Goal: Communication & Community: Answer question/provide support

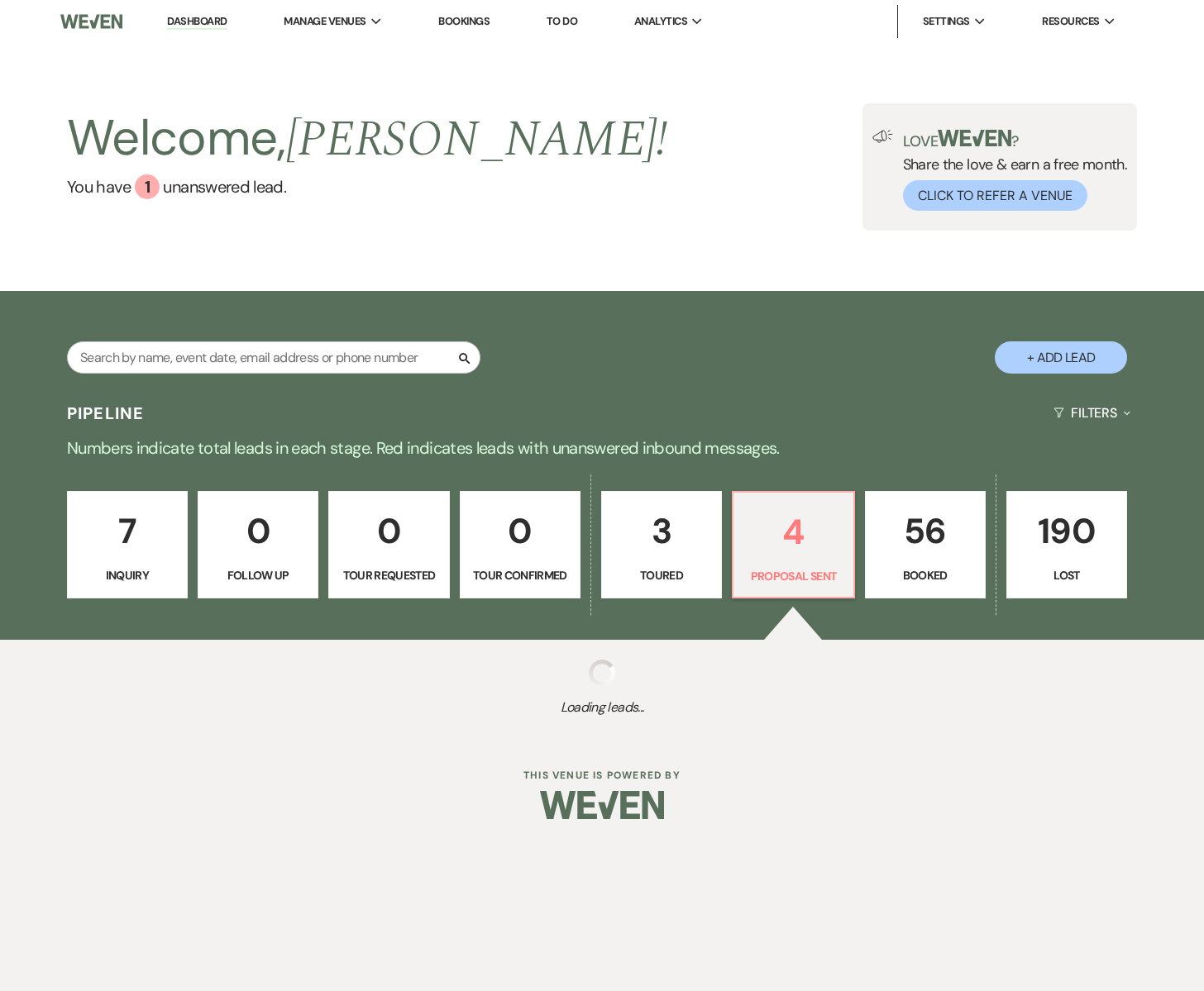
select select "6"
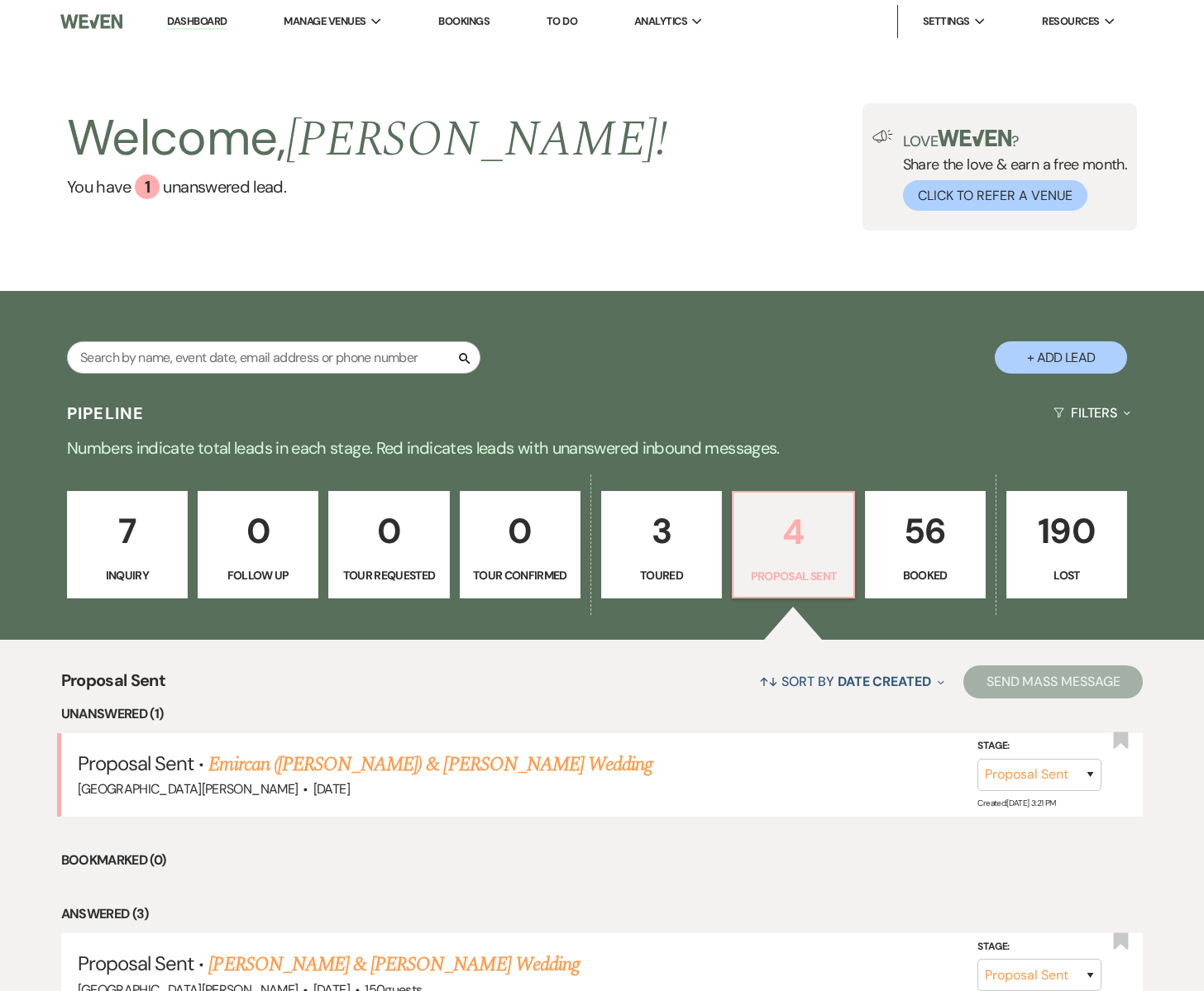
click at [799, 532] on p "4" at bounding box center [793, 531] width 99 height 55
click at [400, 759] on link "Emircan ([PERSON_NAME]) & [PERSON_NAME] Wedding" at bounding box center [430, 764] width 444 height 30
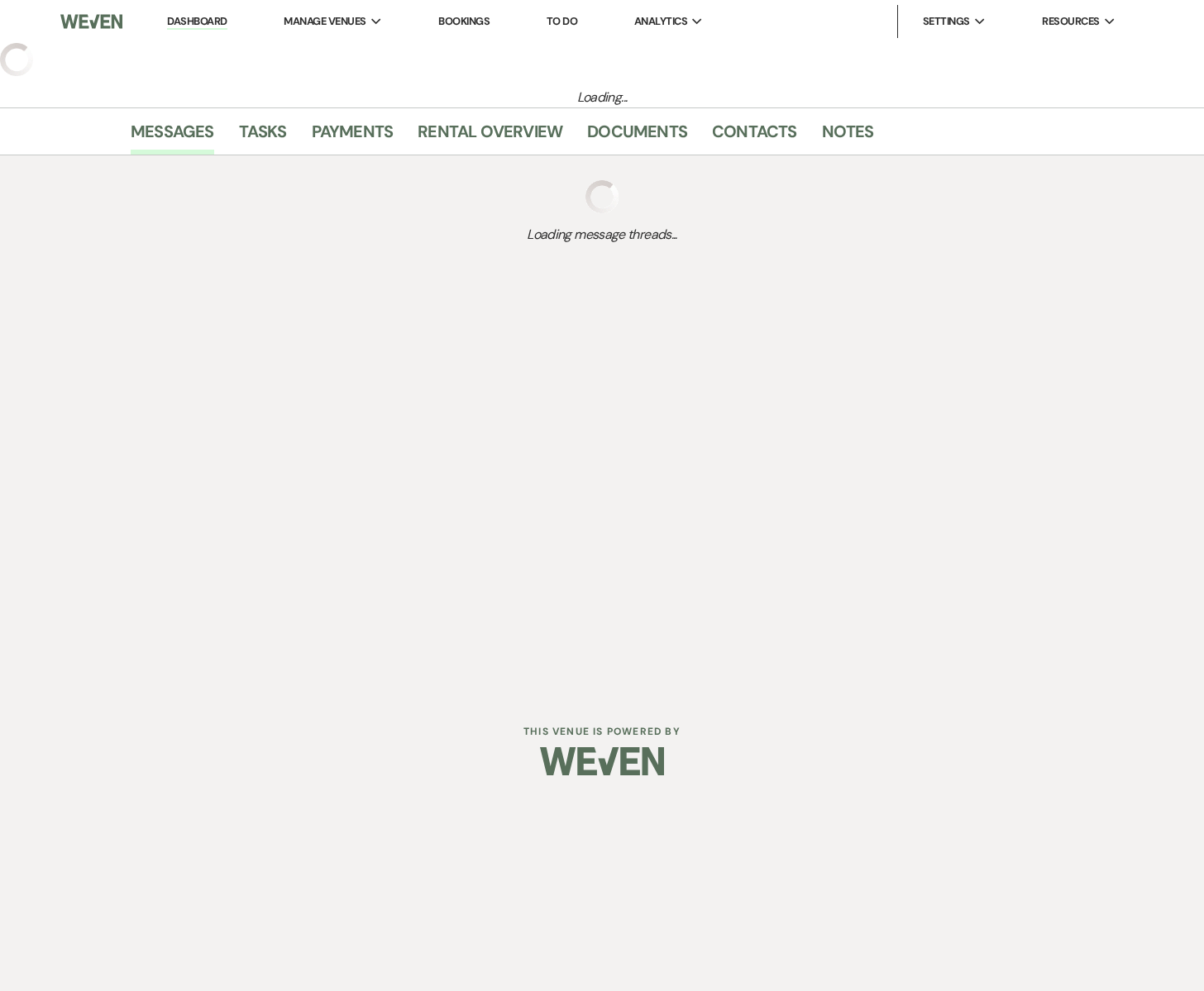
select select "6"
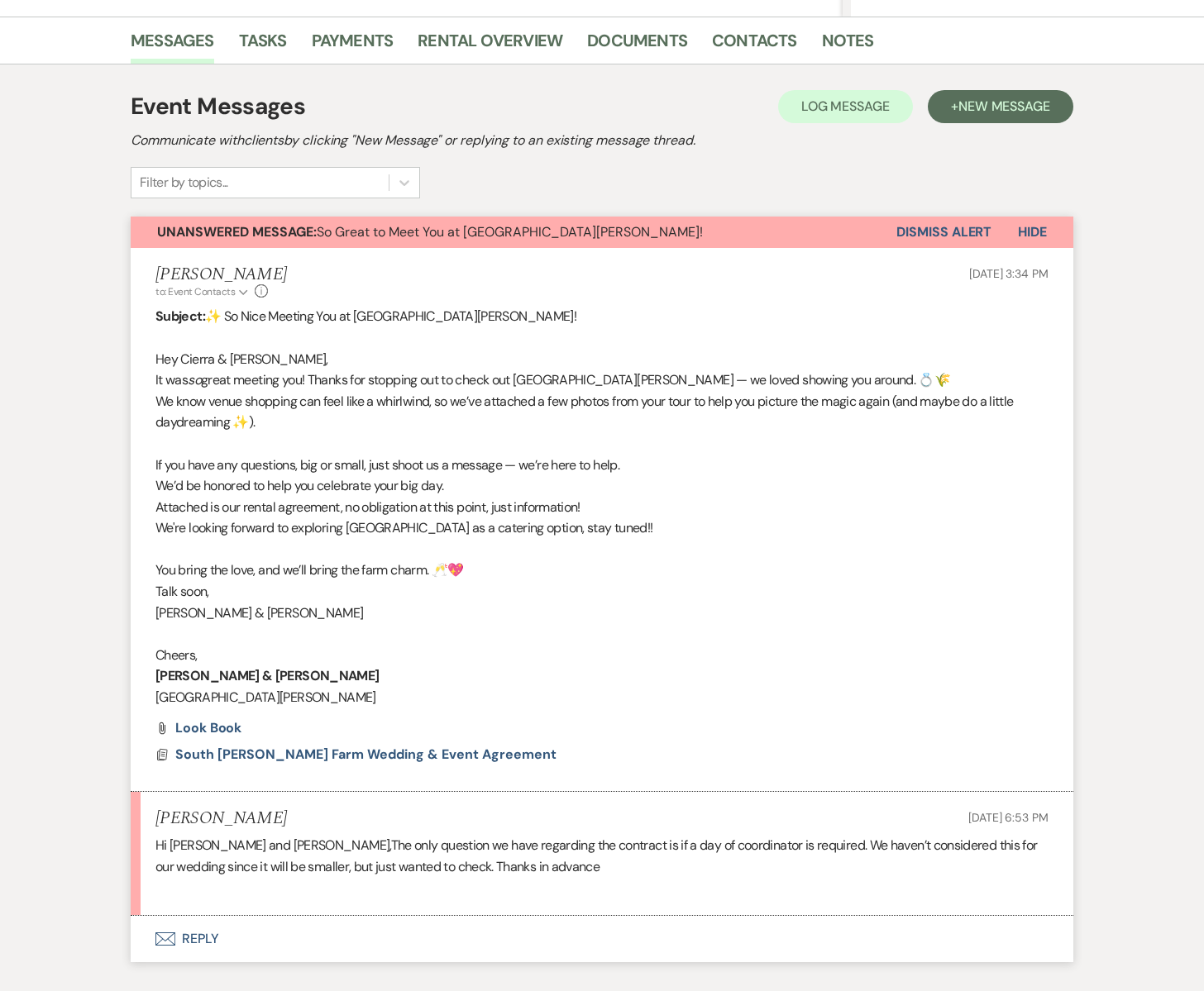
scroll to position [501, 0]
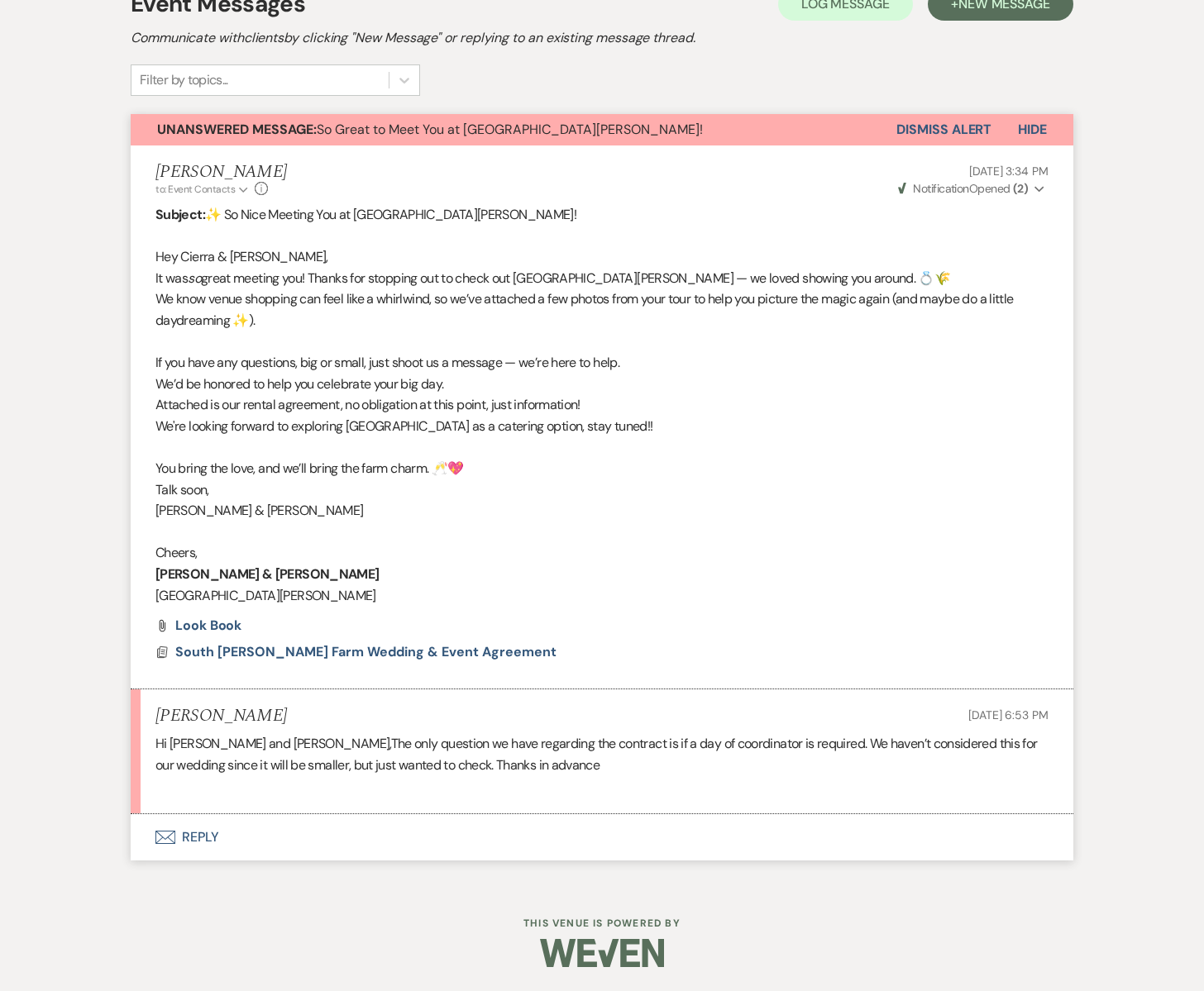
click at [164, 835] on icon "Envelope" at bounding box center [165, 837] width 20 height 13
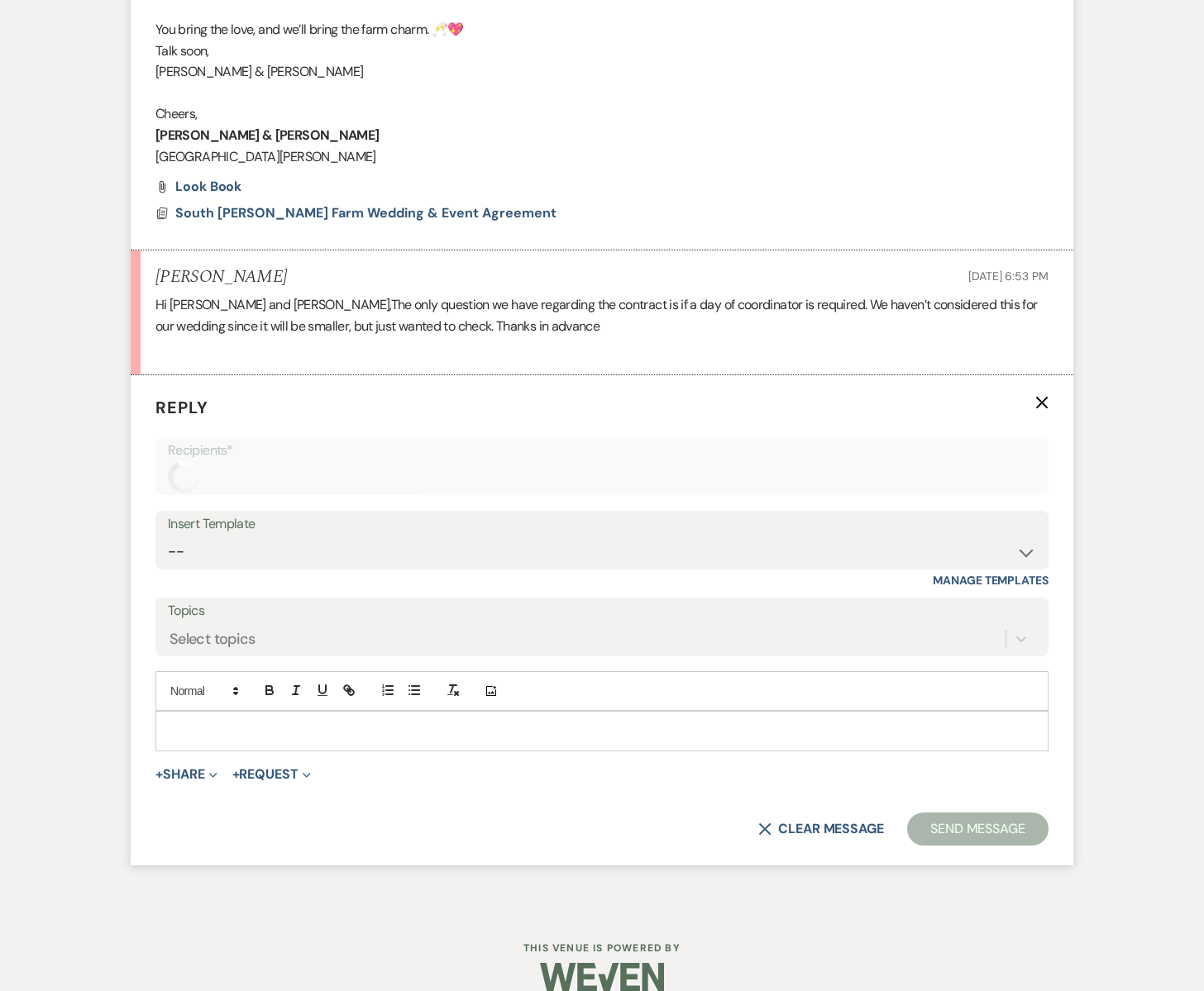
scroll to position [964, 0]
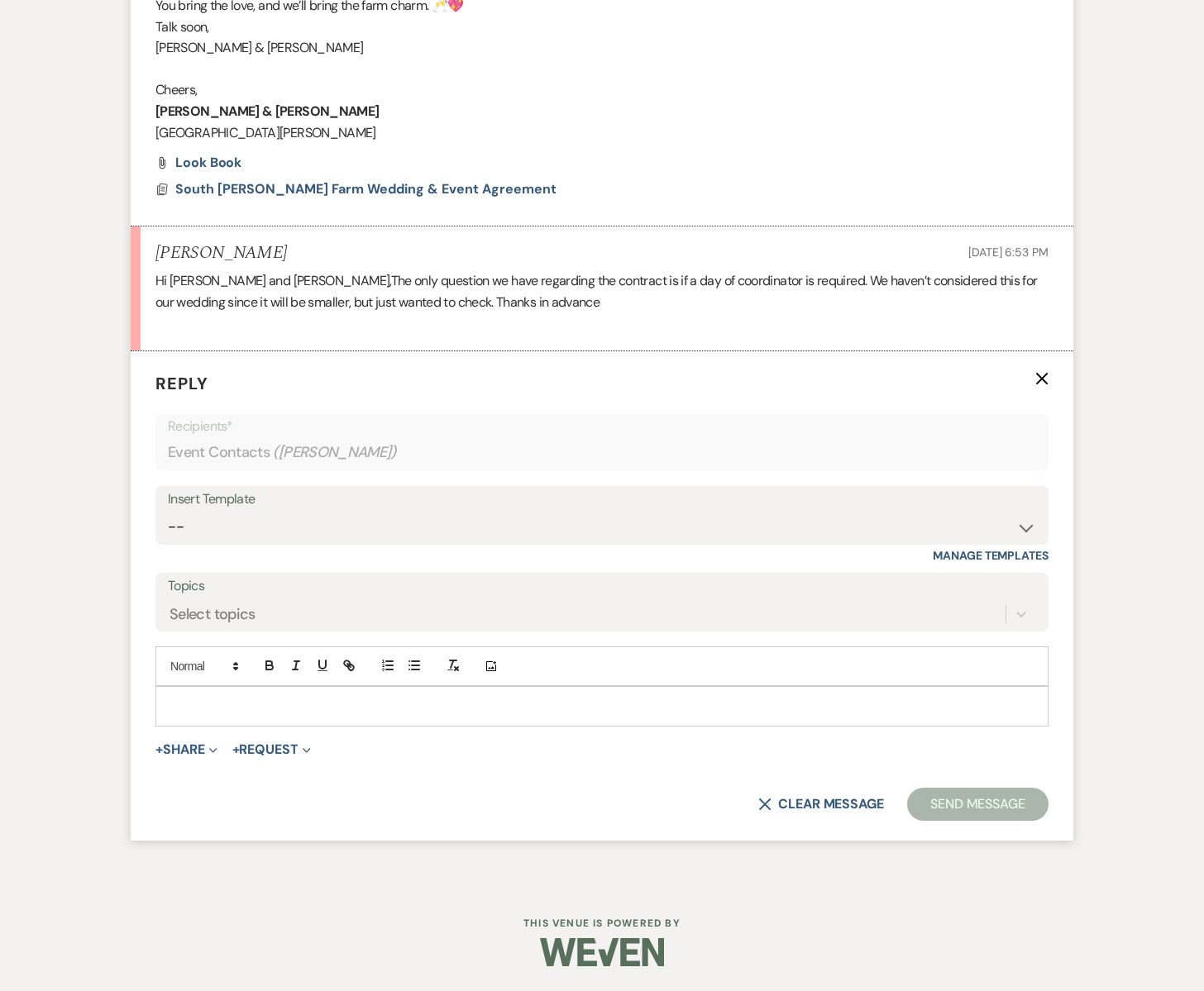
click at [189, 714] on p at bounding box center [602, 706] width 866 height 18
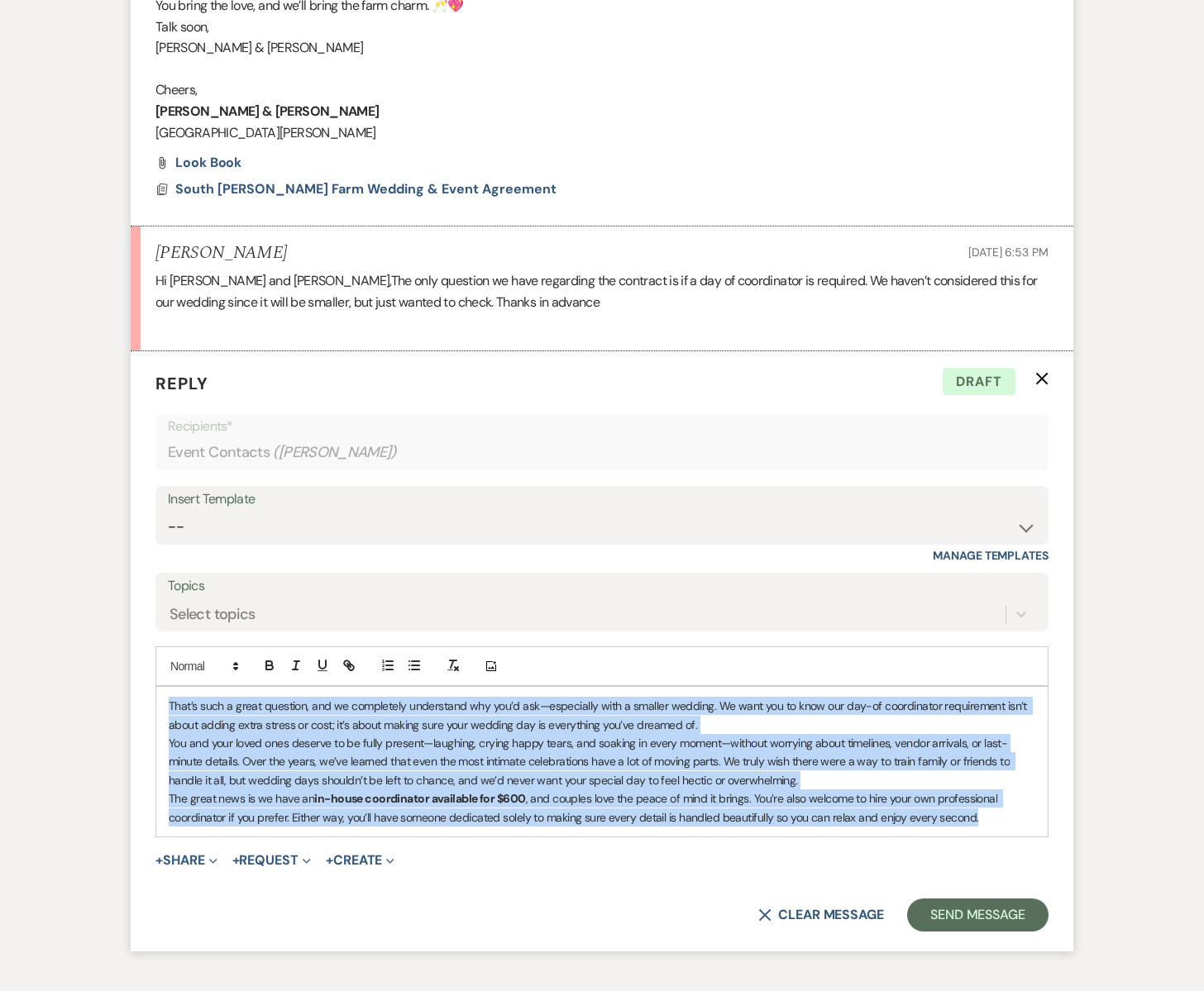
drag, startPoint x: 169, startPoint y: 705, endPoint x: 835, endPoint y: 791, distance: 671.5
click at [1014, 819] on div "That’s such a great question, and we completely understand why you’d ask—especi…" at bounding box center [602, 761] width 892 height 150
paste div
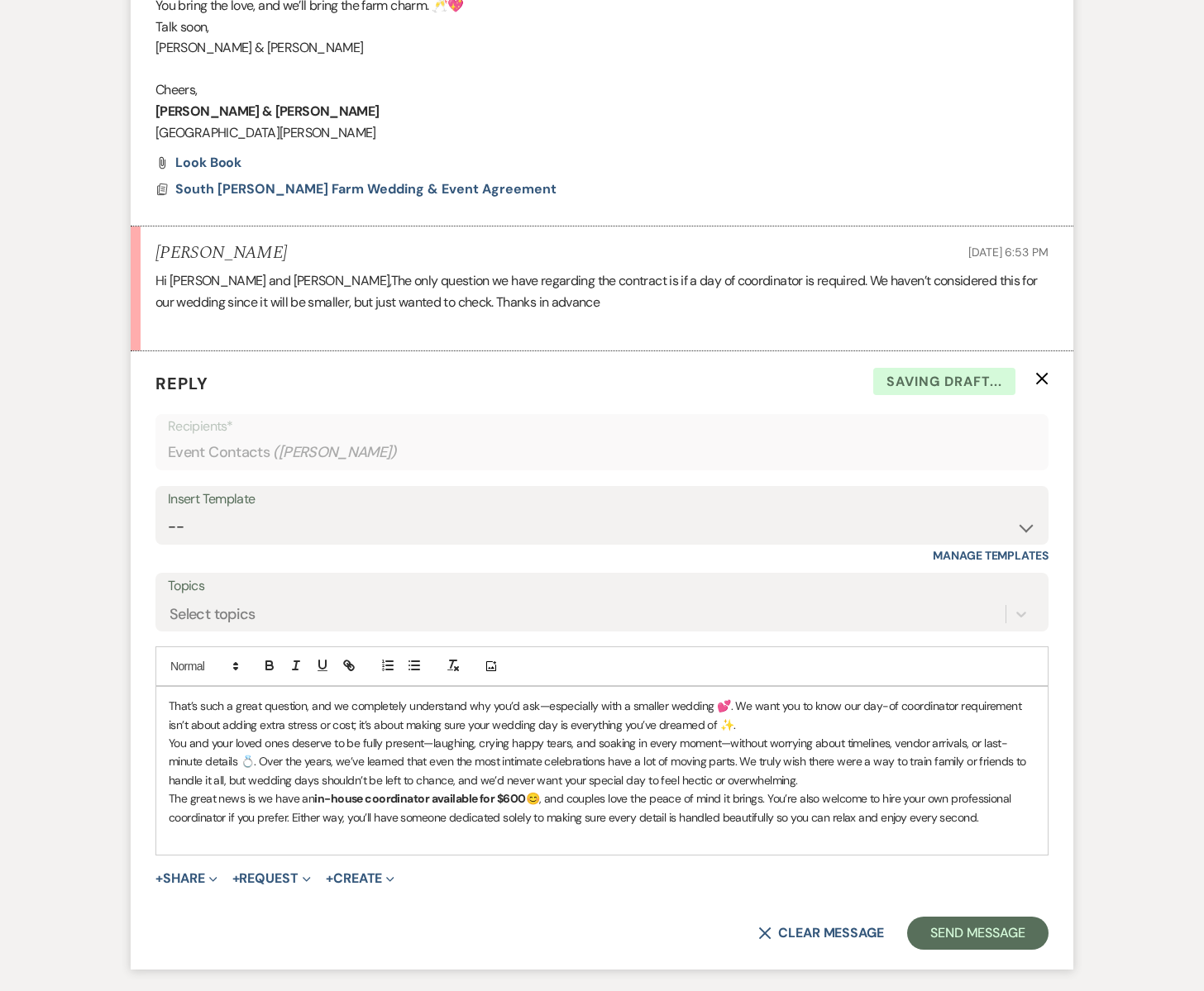
click at [168, 703] on div "That’s such a great question, and we completely understand why you’d ask—especi…" at bounding box center [602, 771] width 892 height 168
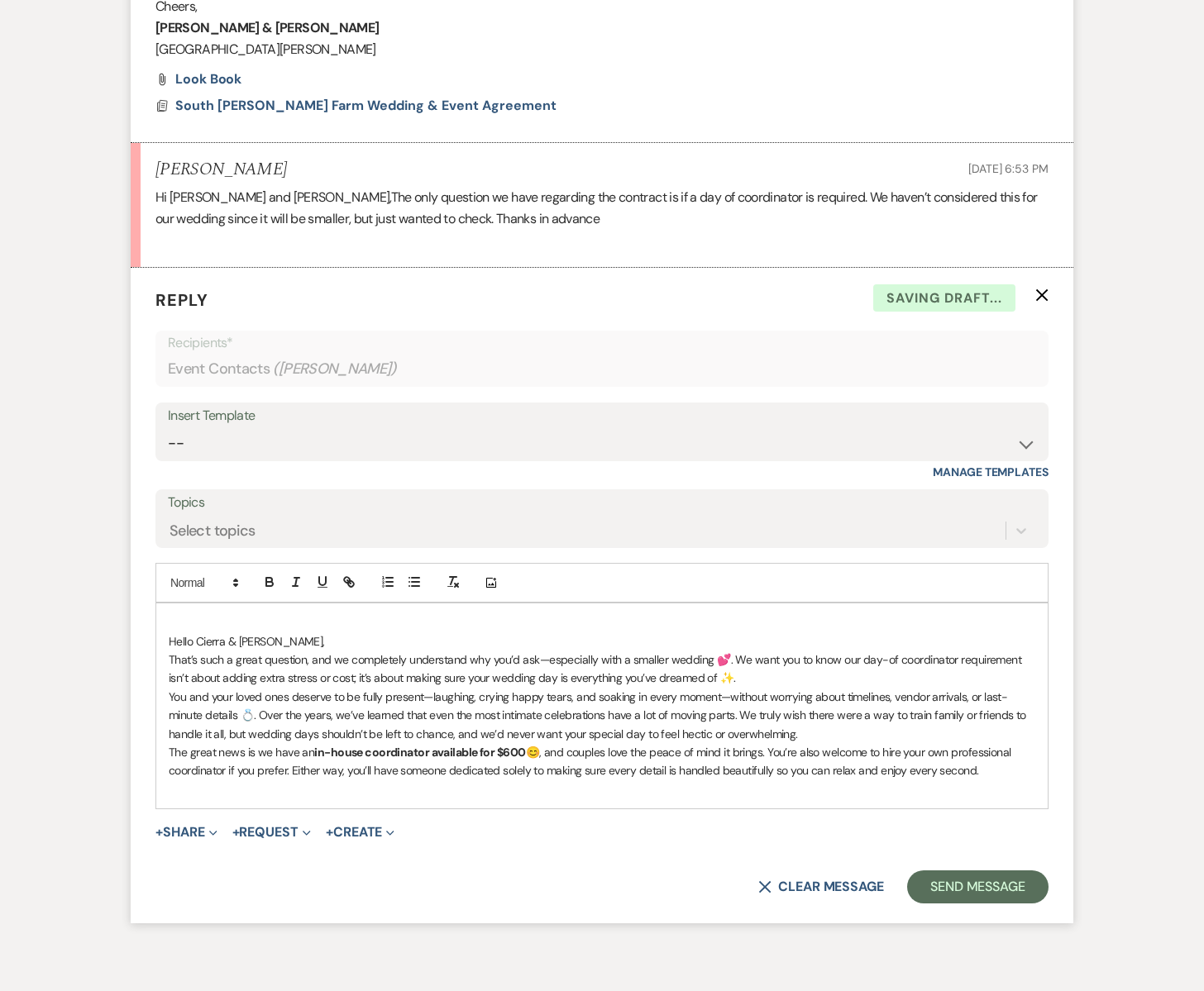
scroll to position [1130, 0]
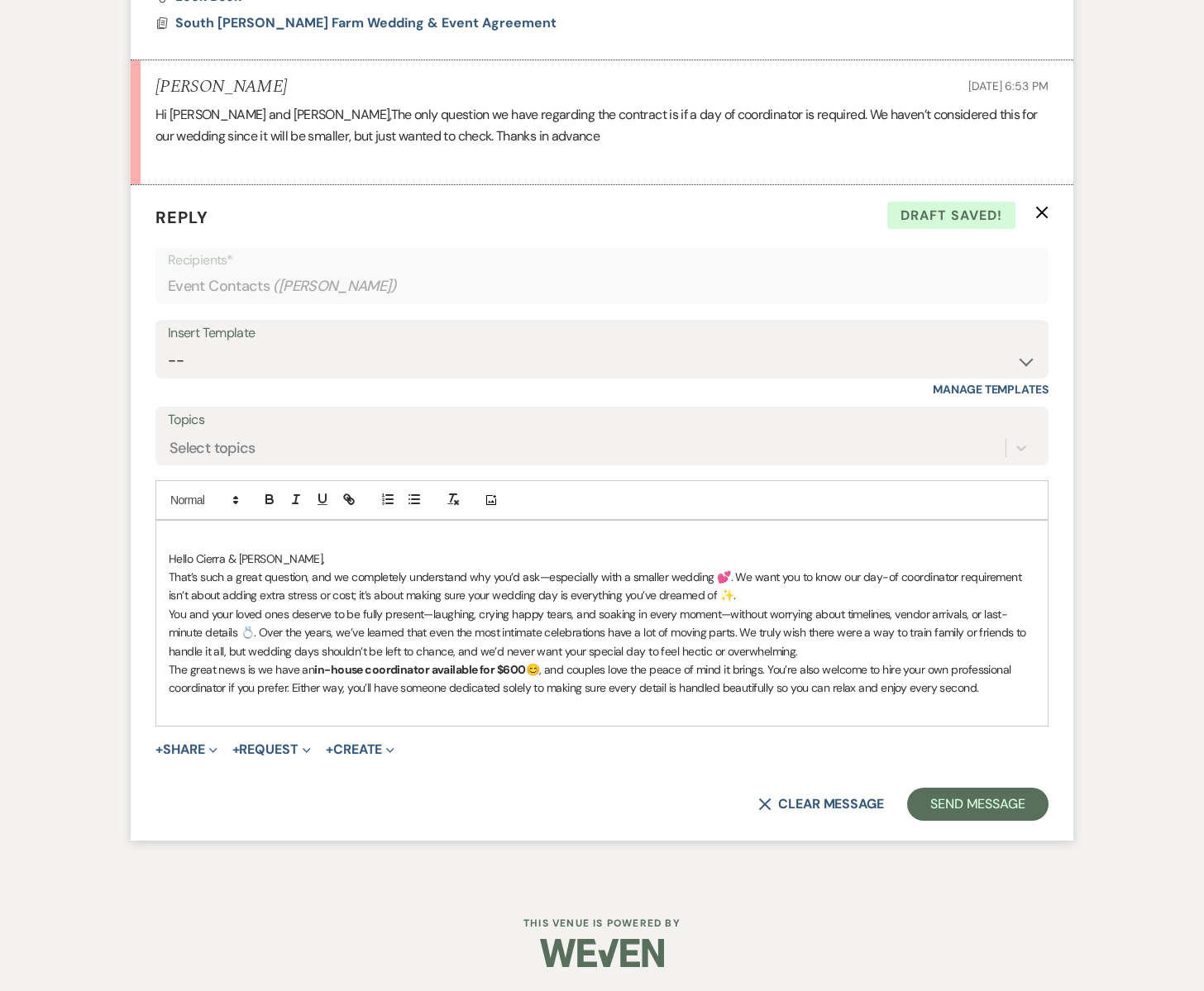
click at [728, 578] on p "That’s such a great question, and we completely understand why you’d ask—especi…" at bounding box center [602, 586] width 866 height 38
click at [167, 612] on div "Hello [PERSON_NAME] & [PERSON_NAME], That’s such a great question, and we compl…" at bounding box center [602, 623] width 892 height 205
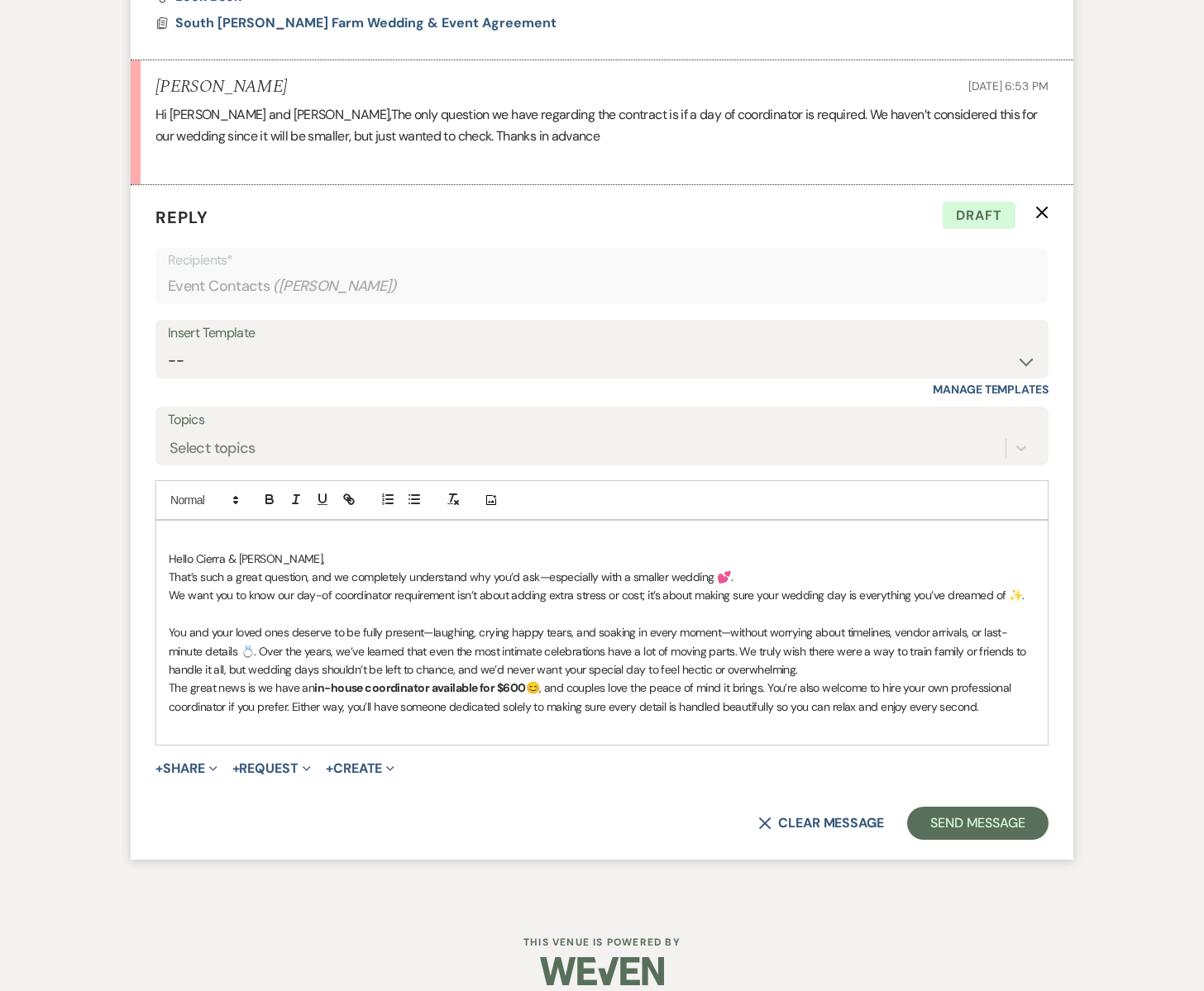
click at [256, 652] on p "You and your loved ones deserve to be fully present—laughing, crying happy tear…" at bounding box center [602, 651] width 866 height 55
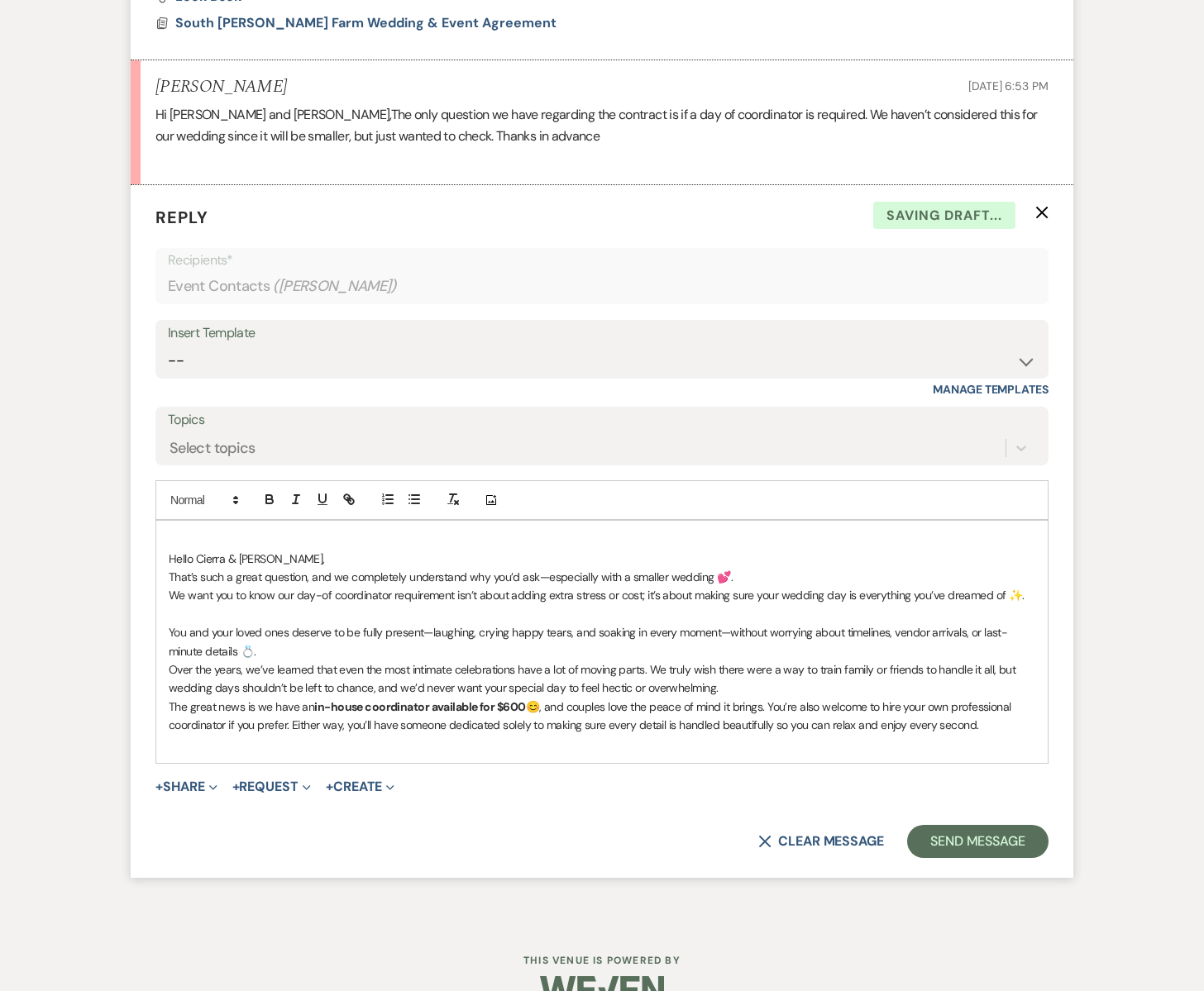
scroll to position [1167, 0]
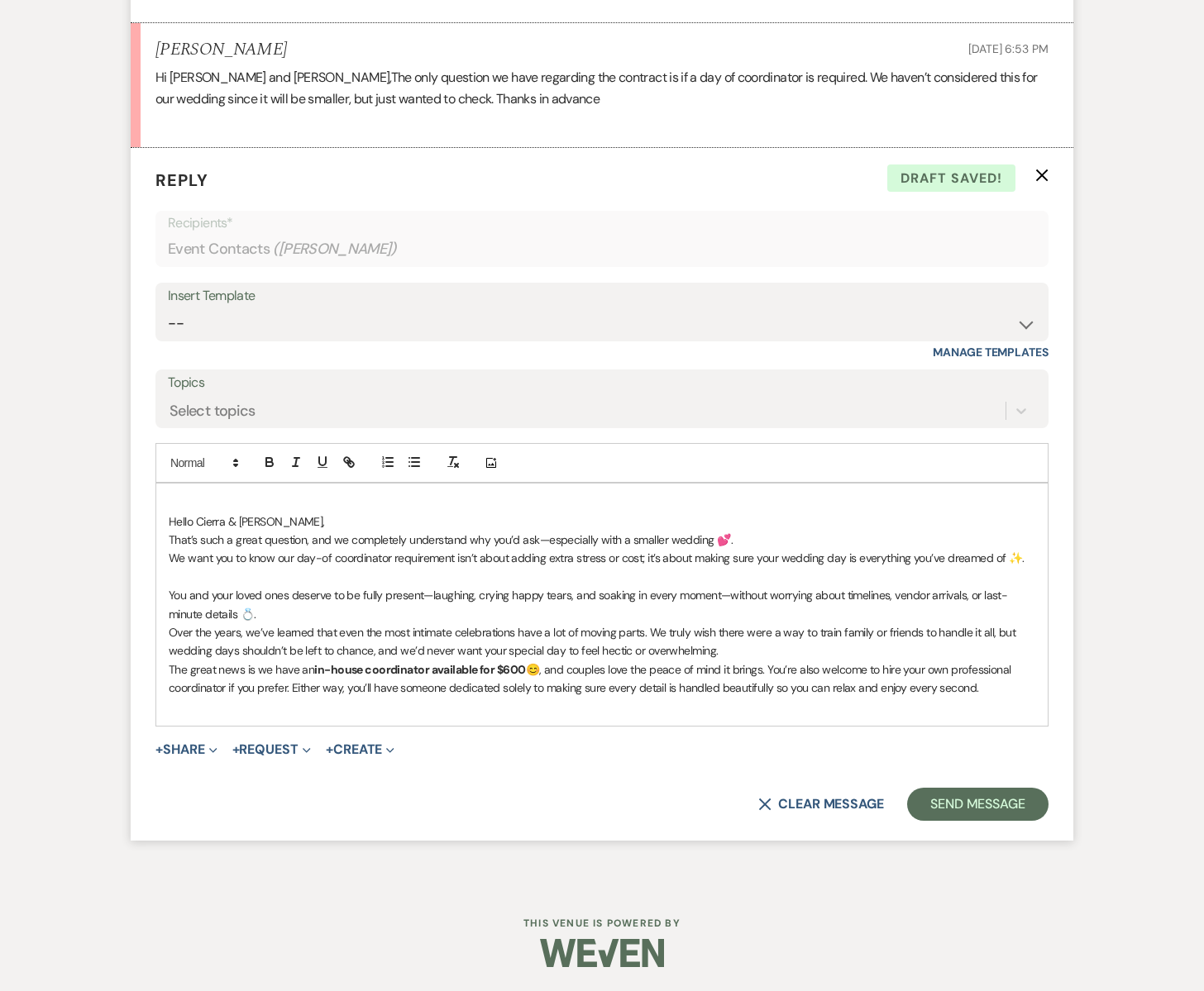
click at [650, 632] on p "Over the years, we’ve learned that even the most intimate celebrations have a l…" at bounding box center [602, 642] width 866 height 38
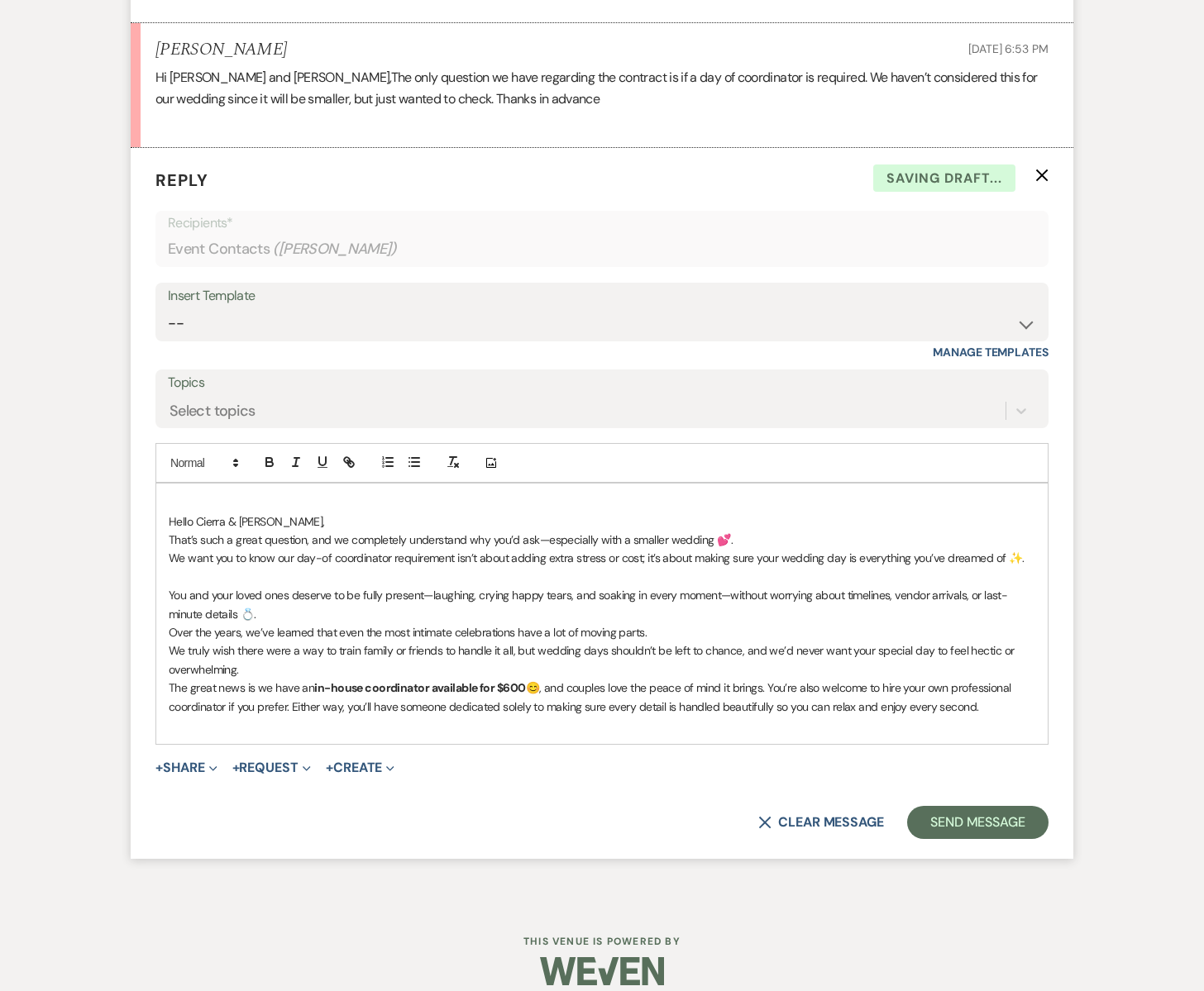
scroll to position [1186, 0]
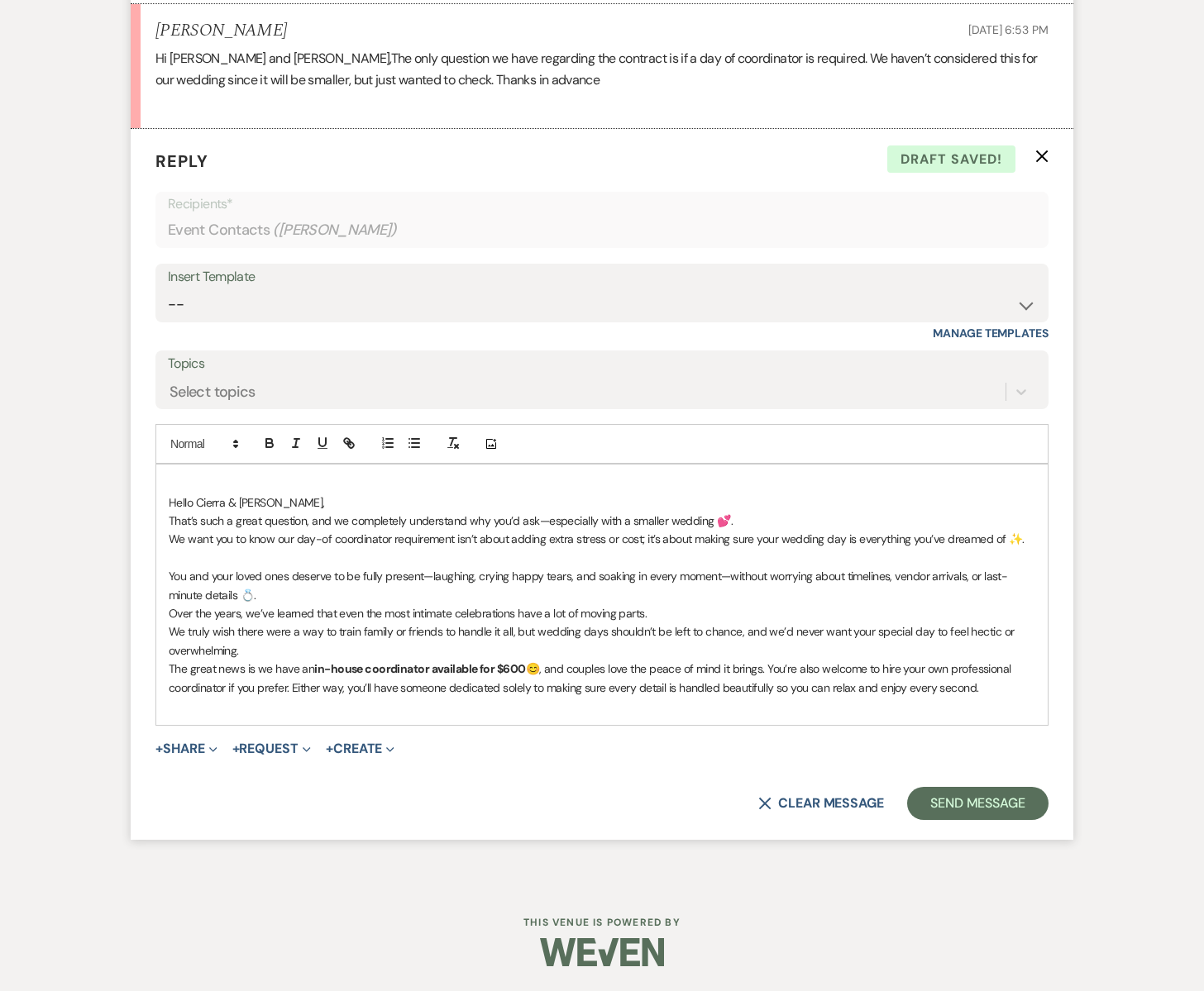
click at [273, 672] on p "The great news is we have an in-house coordinator available for $600 😊, and cou…" at bounding box center [602, 678] width 866 height 38
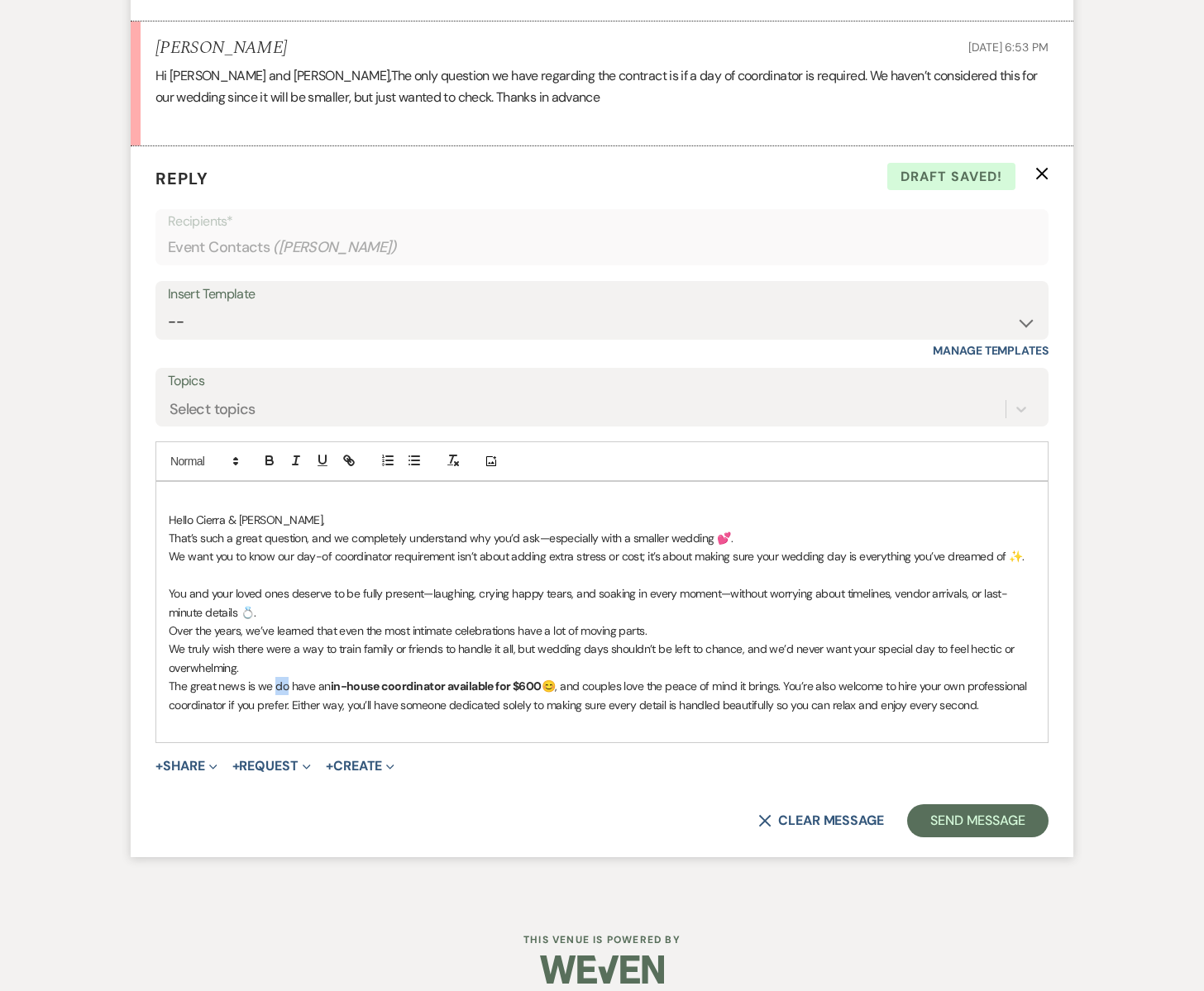
drag, startPoint x: 286, startPoint y: 686, endPoint x: 275, endPoint y: 689, distance: 11.4
click at [275, 689] on p "The great news is we do have an in-house coordinator available for $600 😊, and …" at bounding box center [602, 695] width 866 height 38
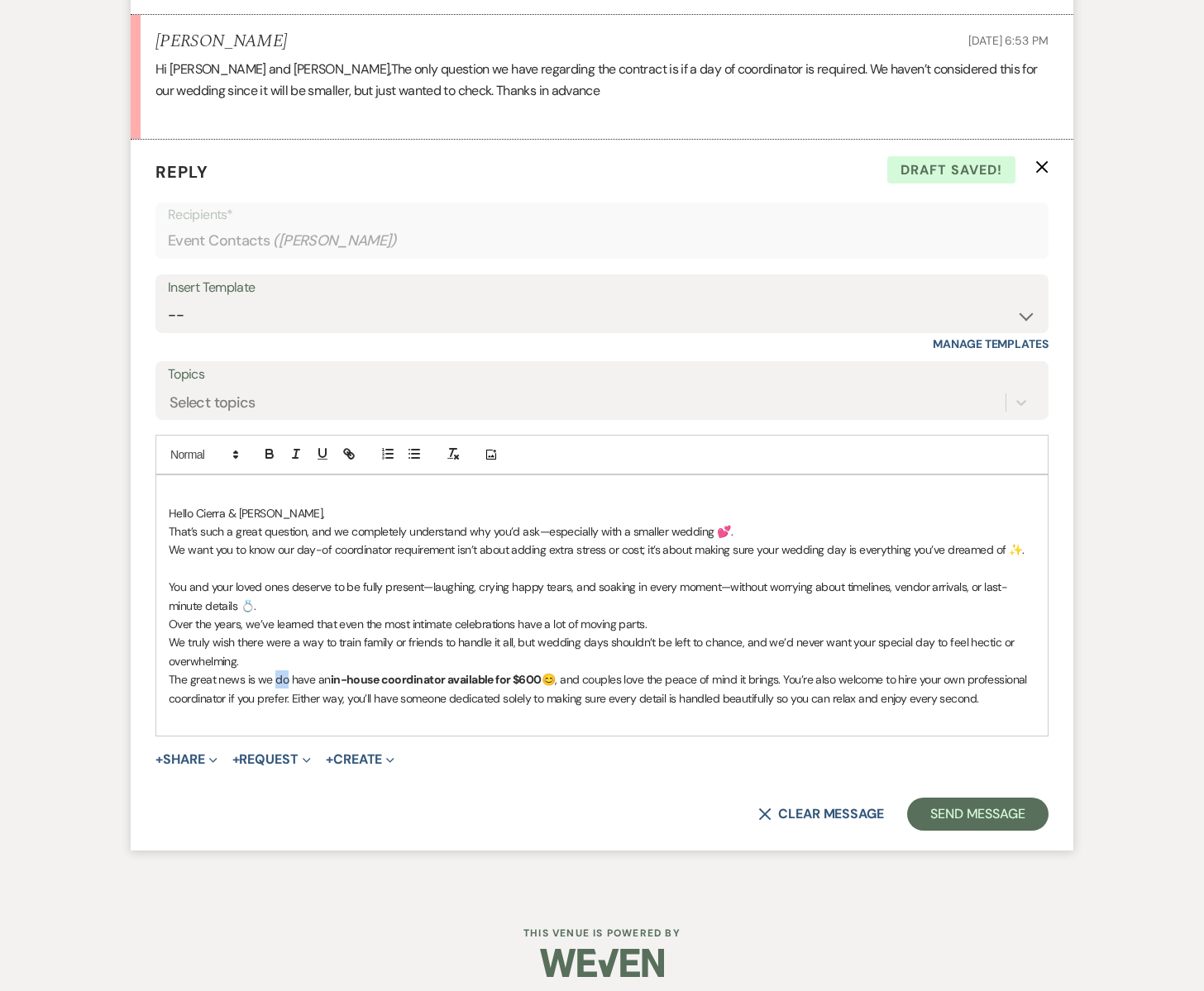
scroll to position [1176, 0]
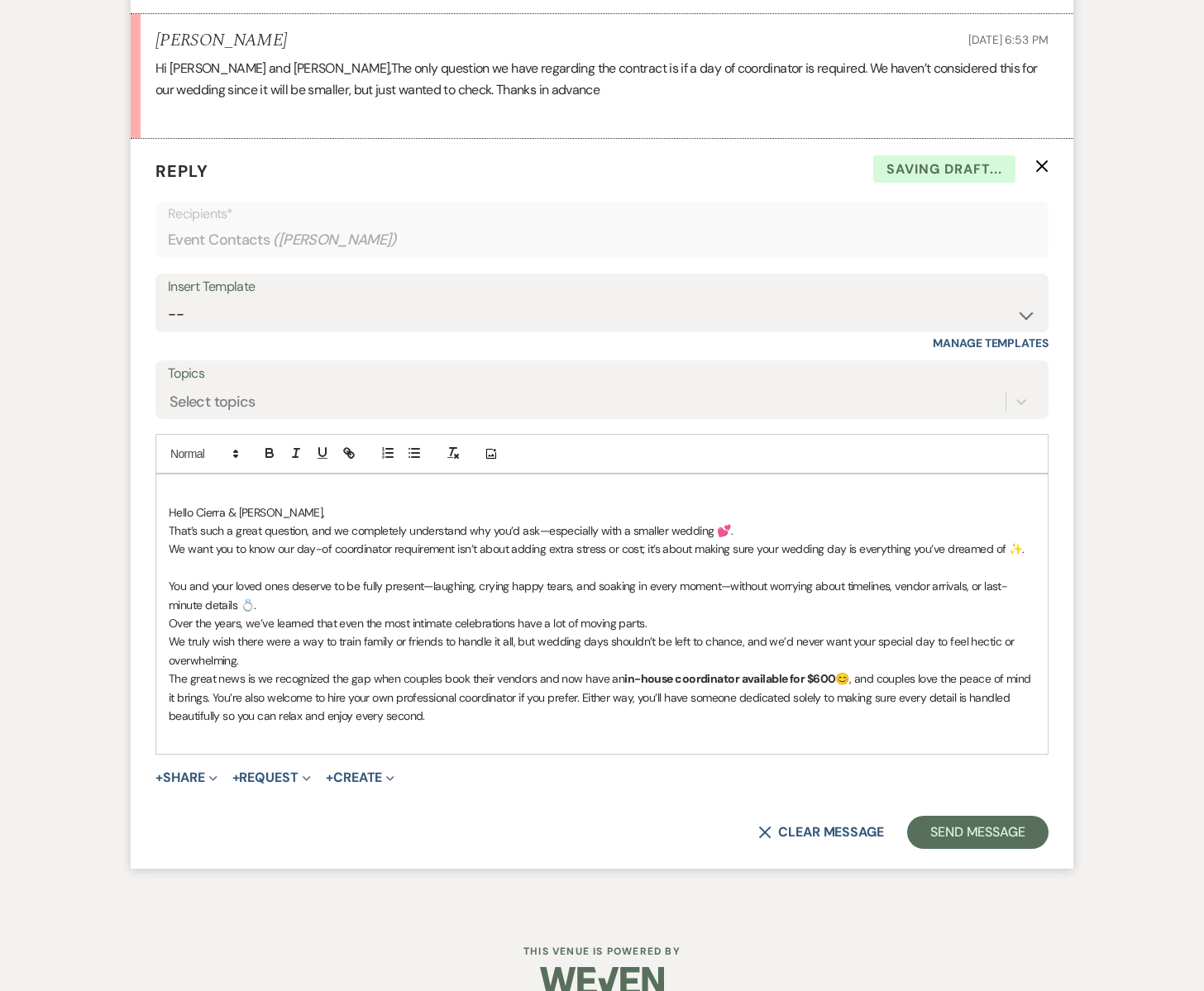
click at [559, 675] on p "The great news is we recognized the gap when couples book their vendors and now…" at bounding box center [602, 696] width 866 height 55
drag, startPoint x: 620, startPoint y: 679, endPoint x: 609, endPoint y: 680, distance: 11.0
click at [609, 680] on p "The great news is we recognized the gap when couples book their vendors and now…" at bounding box center [602, 696] width 866 height 55
click at [962, 678] on p "The great news is we recognized the gap when couples book their vendors and now…" at bounding box center [602, 696] width 866 height 55
click at [1008, 682] on p "The great news is we recognized the gap when couples book their vendors and now…" at bounding box center [602, 696] width 866 height 55
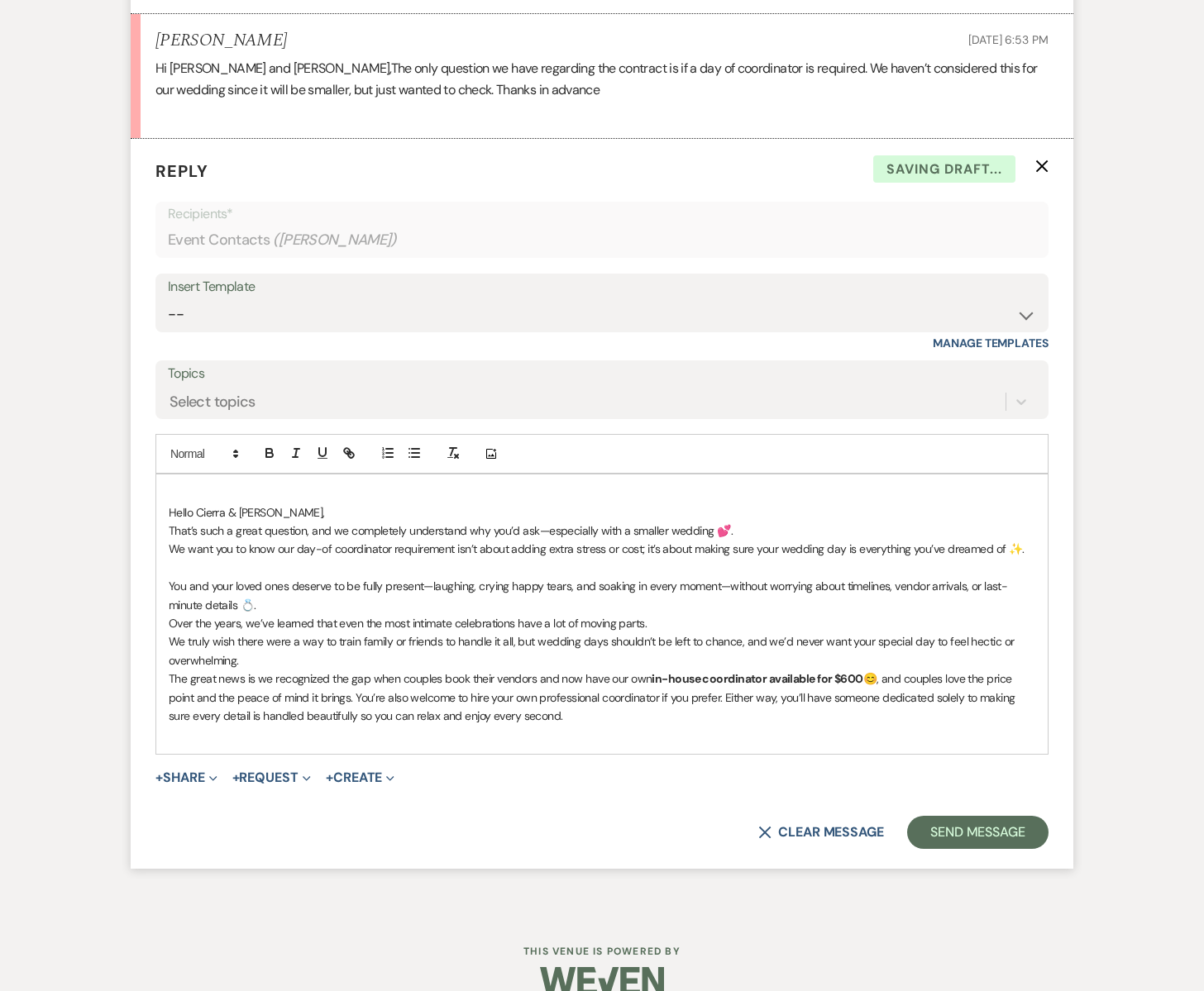
click at [326, 694] on p "The great news is we recognized the gap when couples book their vendors and now…" at bounding box center [602, 696] width 866 height 55
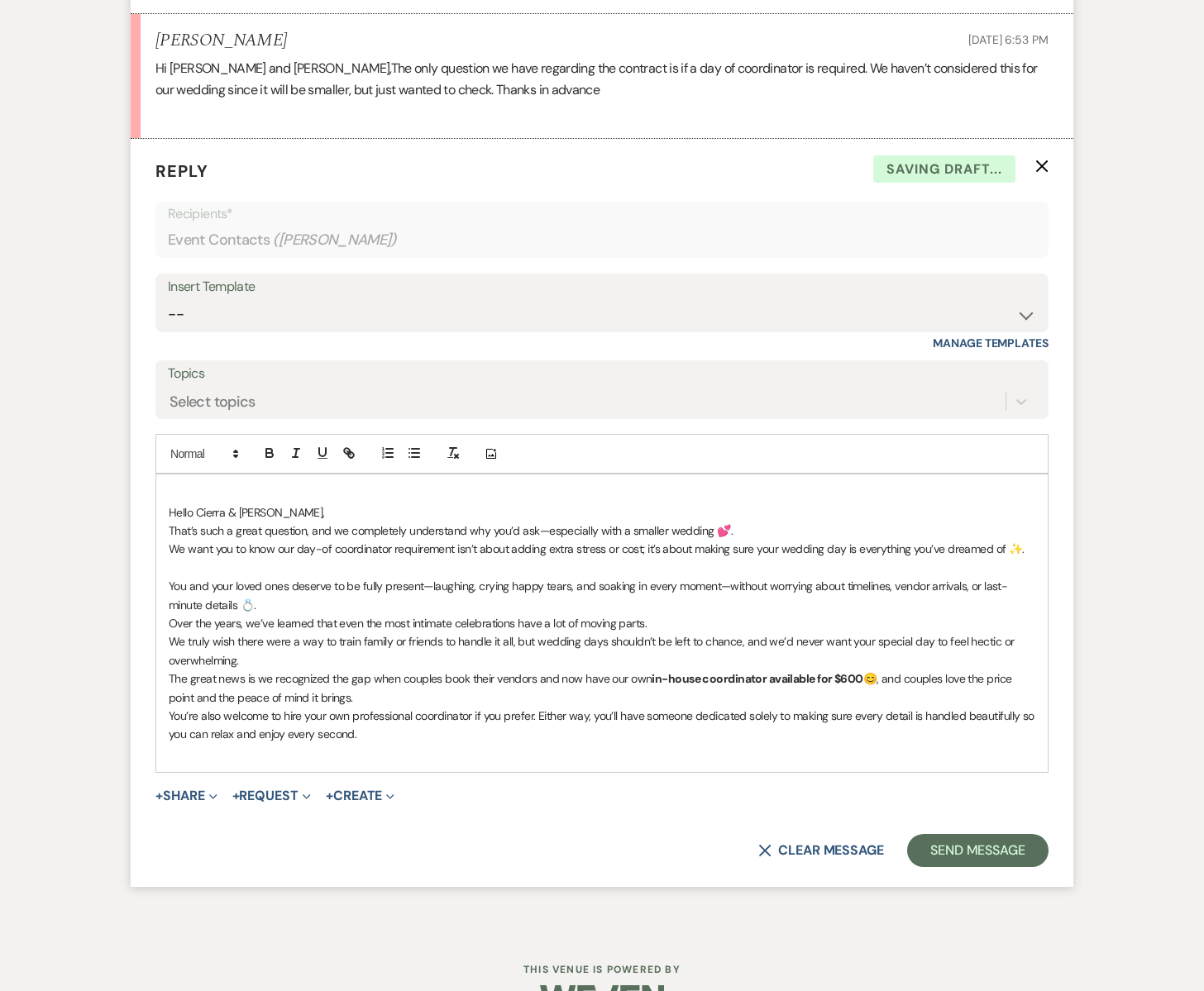
click at [536, 716] on p "You’re also welcome to hire your own professional coordinator if you prefer. Ei…" at bounding box center [602, 725] width 866 height 38
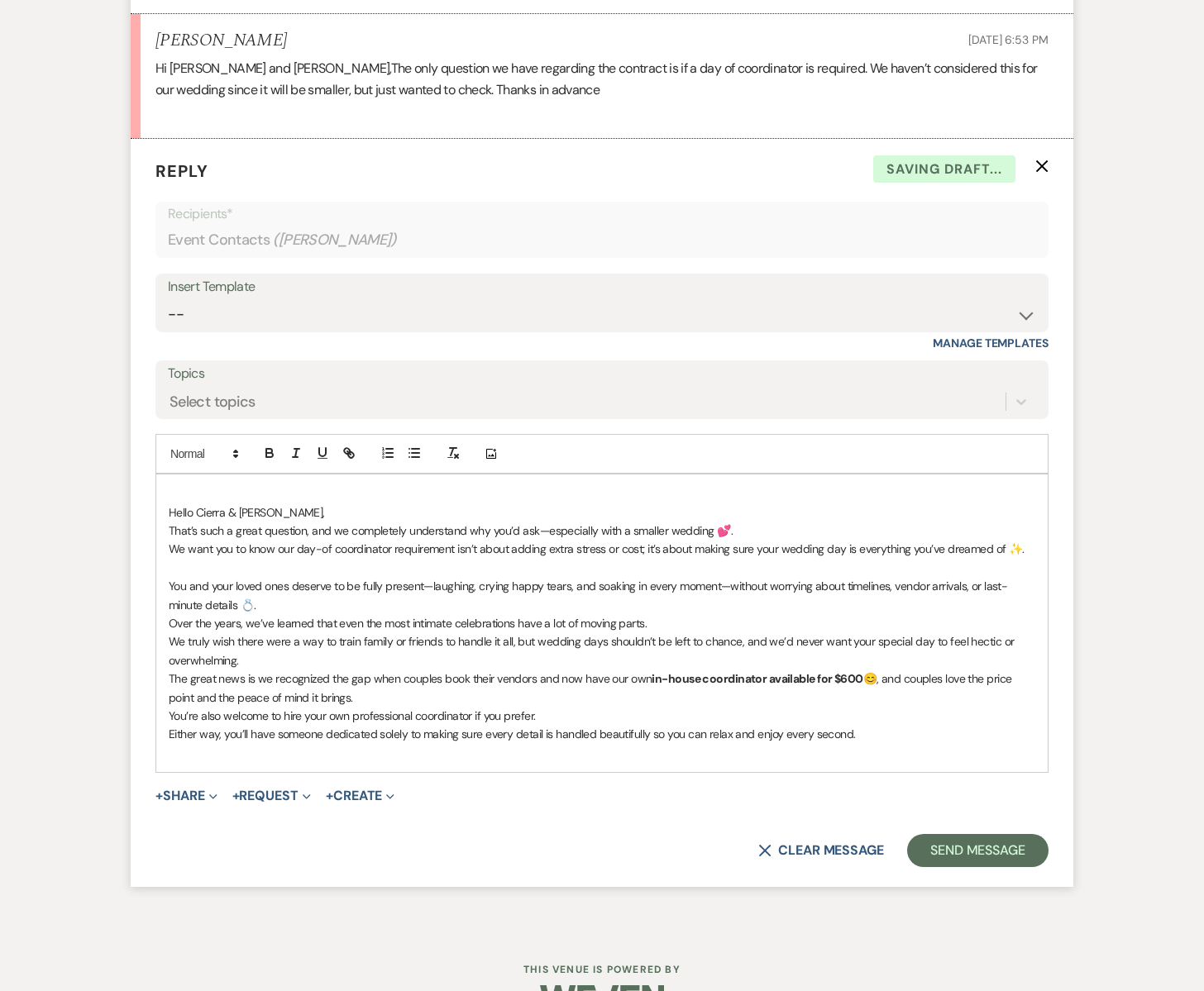
click at [865, 730] on p "Either way, you’ll have someone dedicated solely to making sure every detail is…" at bounding box center [602, 734] width 866 height 18
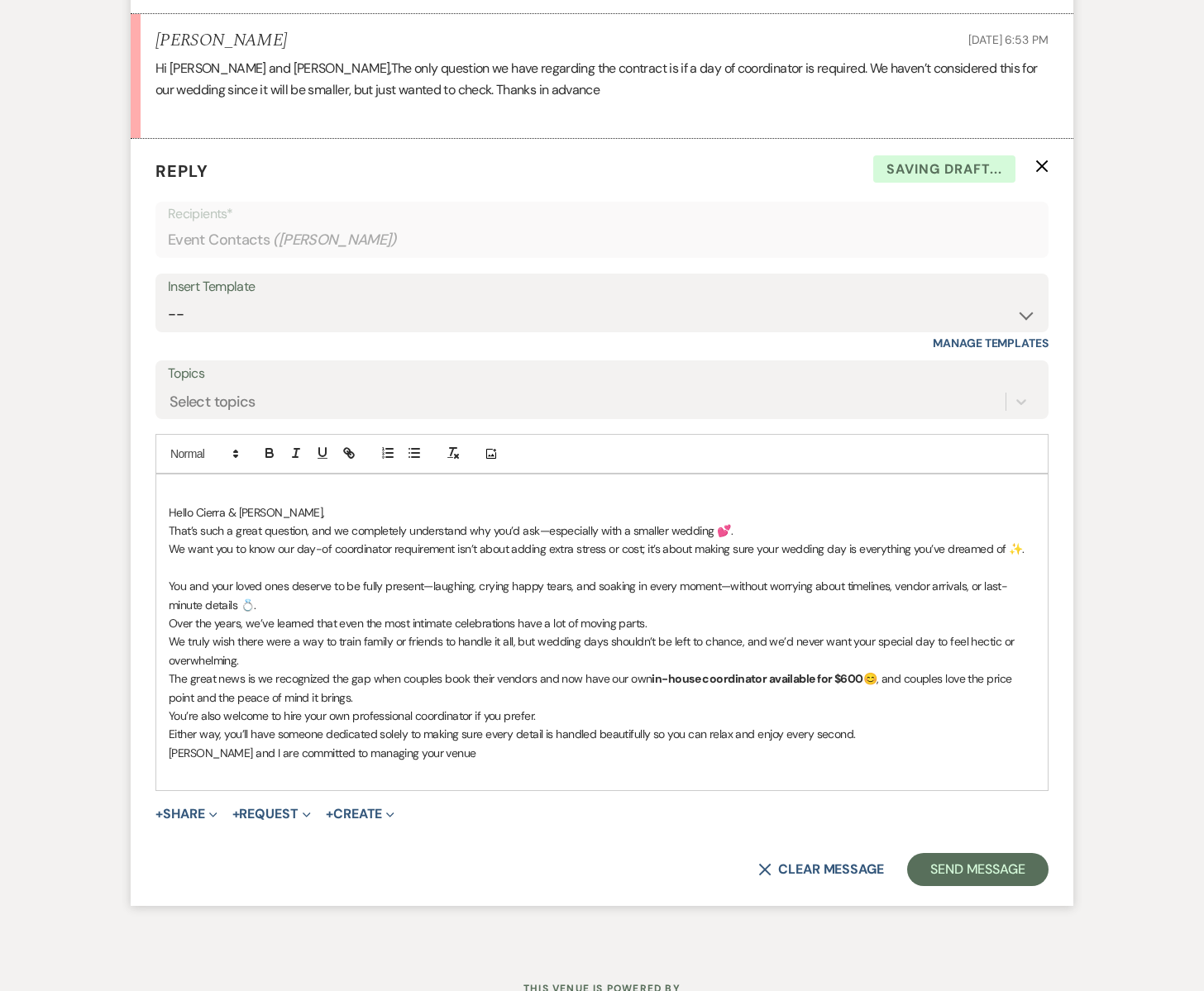
click at [427, 756] on p "[PERSON_NAME] and I are committed to managing your venue" at bounding box center [602, 753] width 866 height 18
click at [422, 753] on p "[PERSON_NAME] and I are committed to managing your venue and working closely wi…" at bounding box center [602, 753] width 866 height 18
click at [816, 753] on p "[PERSON_NAME] and I are committed to managing your venue throughout your weddin…" at bounding box center [602, 753] width 866 height 18
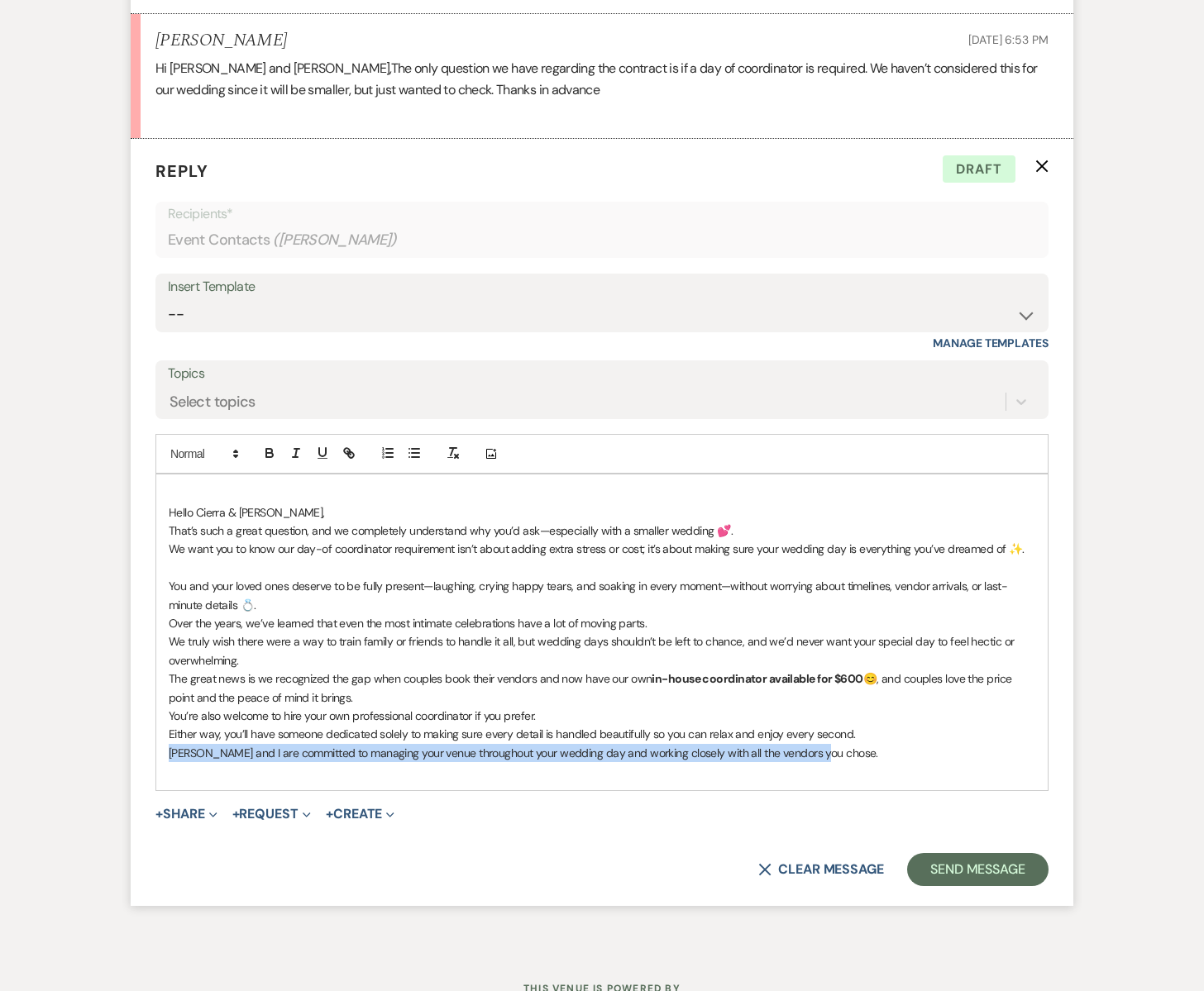
drag, startPoint x: 822, startPoint y: 753, endPoint x: 167, endPoint y: 759, distance: 655.0
click at [167, 759] on div "Hello [PERSON_NAME] & [PERSON_NAME], That’s such a great question, and we compl…" at bounding box center [602, 632] width 892 height 316
copy p "[PERSON_NAME] and I are committed to managing your venue throughout your weddin…"
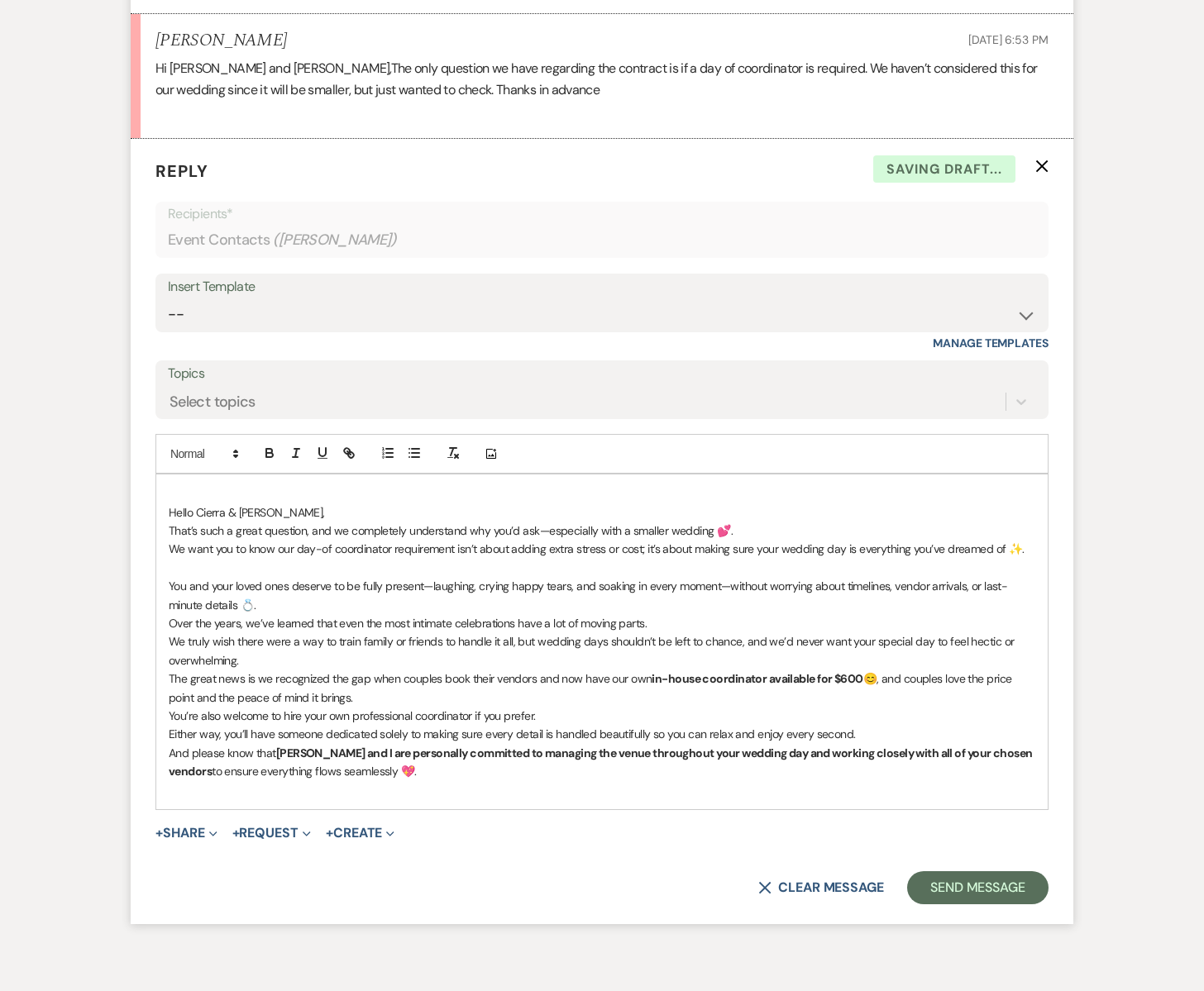
click at [862, 735] on p "Either way, you’ll have someone dedicated solely to making sure every detail is…" at bounding box center [602, 734] width 866 height 18
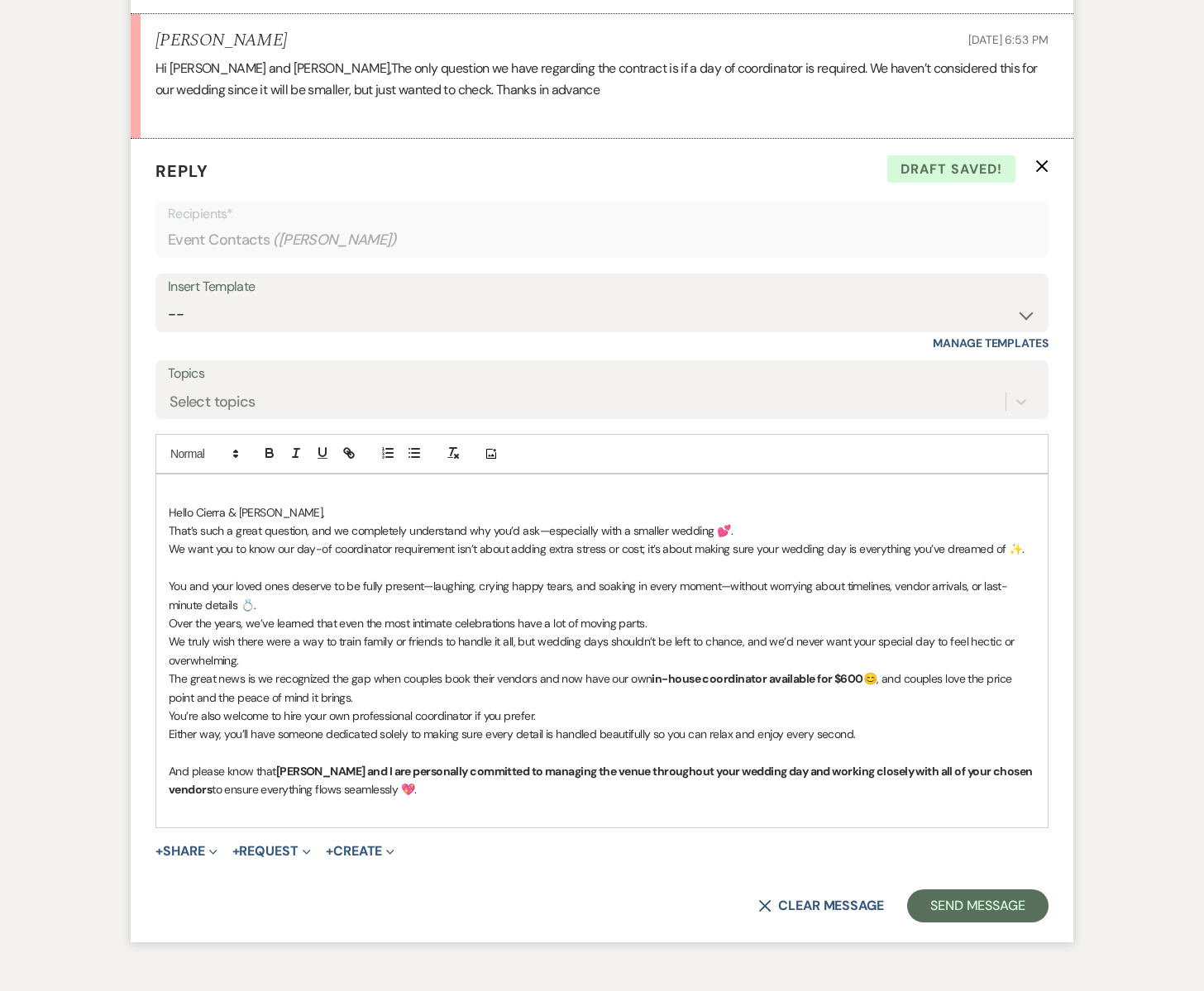
click at [342, 698] on p "The great news is we recognized the gap when couples book their vendors and now…" at bounding box center [602, 687] width 866 height 38
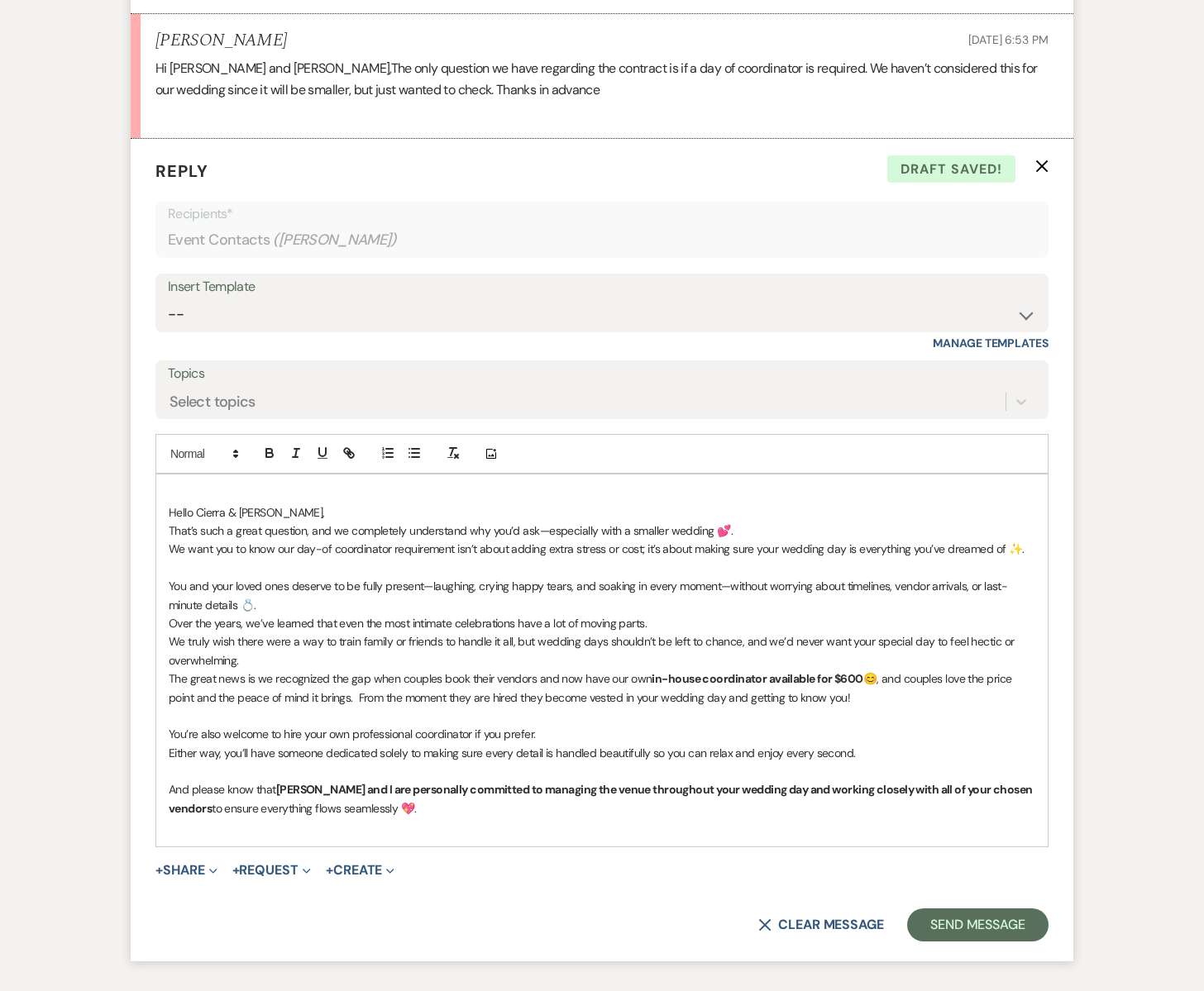
click at [373, 819] on p at bounding box center [602, 827] width 866 height 18
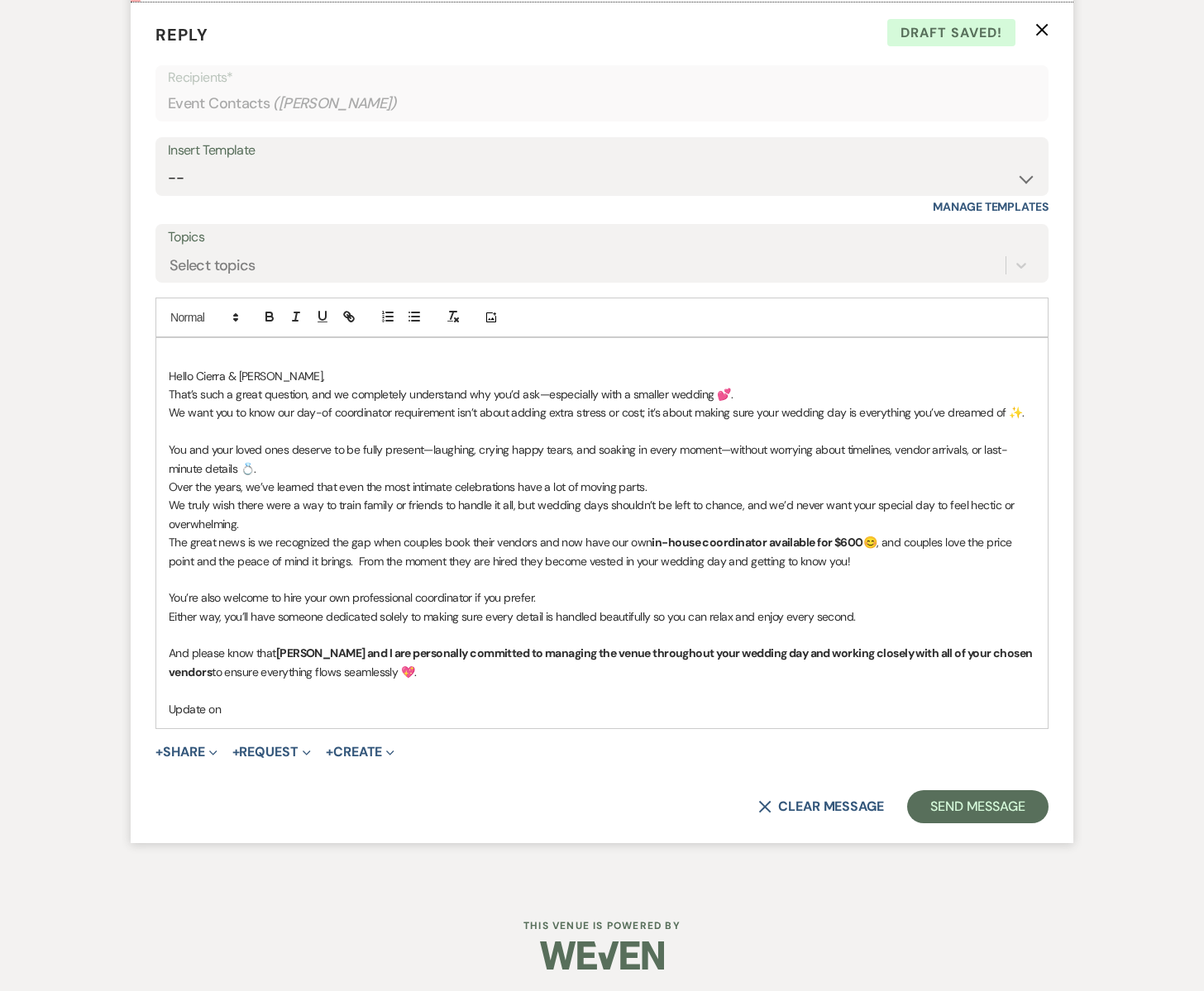
scroll to position [1316, 0]
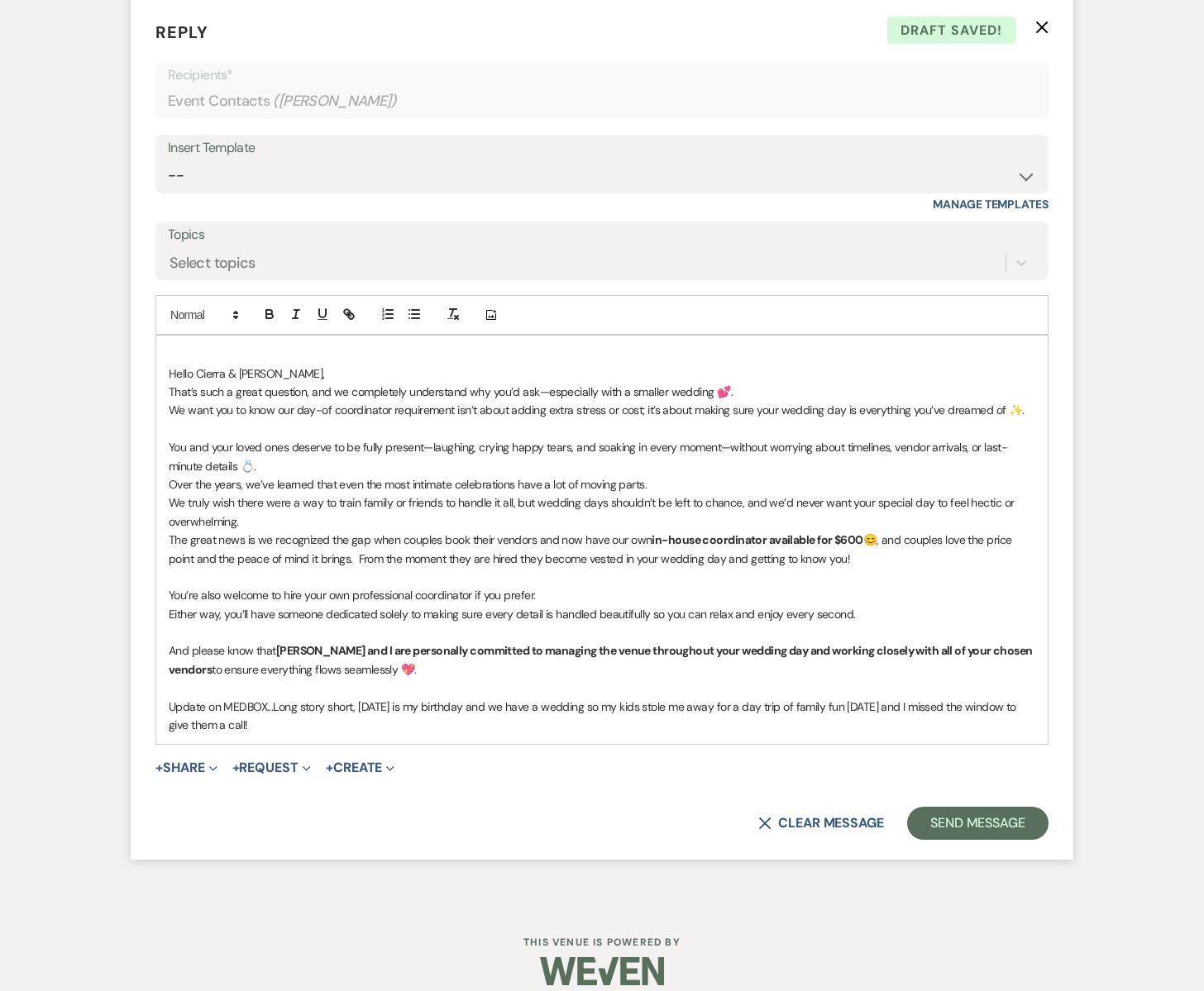
click at [389, 706] on p "Update on MEDBOX...Long story short, [DATE] is my birthday and we have a weddin…" at bounding box center [602, 716] width 866 height 38
click at [346, 733] on div "Hello [PERSON_NAME] & [PERSON_NAME], That’s such a great question, and we compl…" at bounding box center [602, 540] width 892 height 408
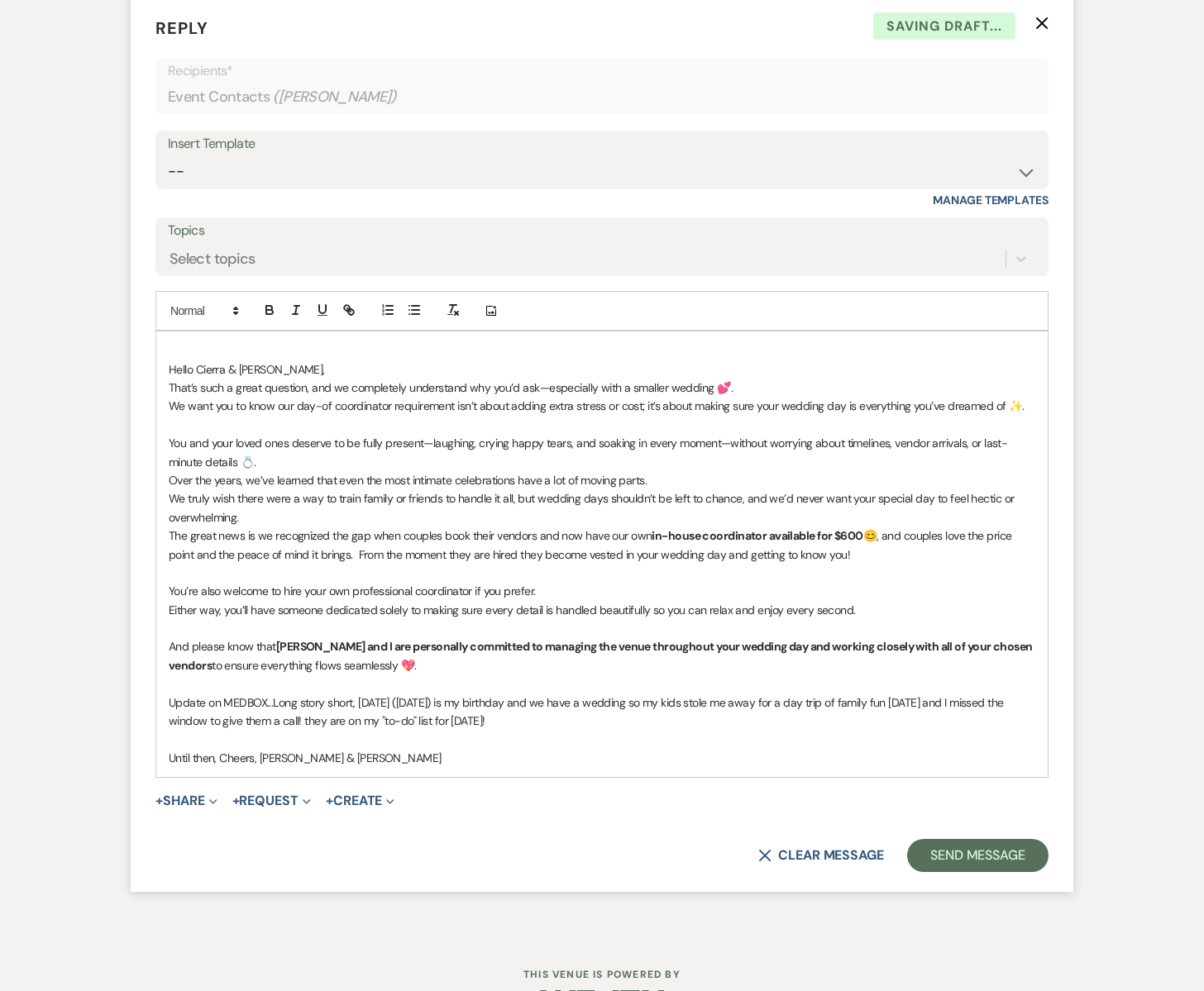
scroll to position [1321, 0]
click at [337, 497] on p "We truly wish there were a way to train family or friends to handle it all, but…" at bounding box center [602, 506] width 866 height 38
click at [360, 496] on p "We truly wish there were a way to "train family or friends to handle it all, bu…" at bounding box center [602, 506] width 866 height 38
click at [237, 519] on p "We truly wish there were a way to "train" family or friends to handle it all, b…" at bounding box center [602, 506] width 866 height 38
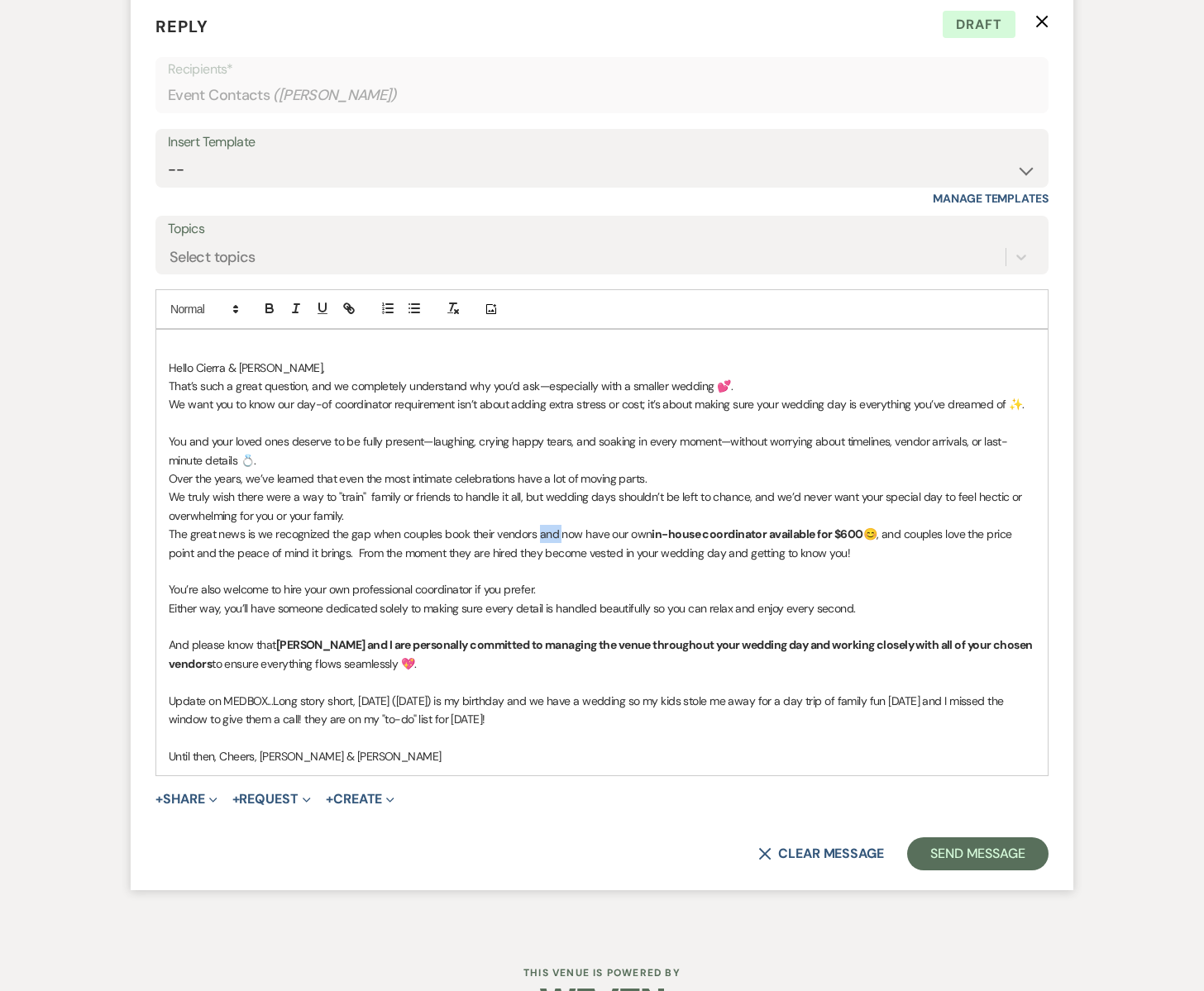
drag, startPoint x: 558, startPoint y: 534, endPoint x: 538, endPoint y: 535, distance: 20.0
click at [538, 535] on p "The great news is we recognized the gap when couples book their vendors and now…" at bounding box center [602, 543] width 866 height 38
click at [864, 556] on p "The great news is we recognized the gap when couples book their vendors ], so w…" at bounding box center [602, 543] width 866 height 38
click at [186, 803] on button "+ Share Expand" at bounding box center [186, 799] width 62 height 13
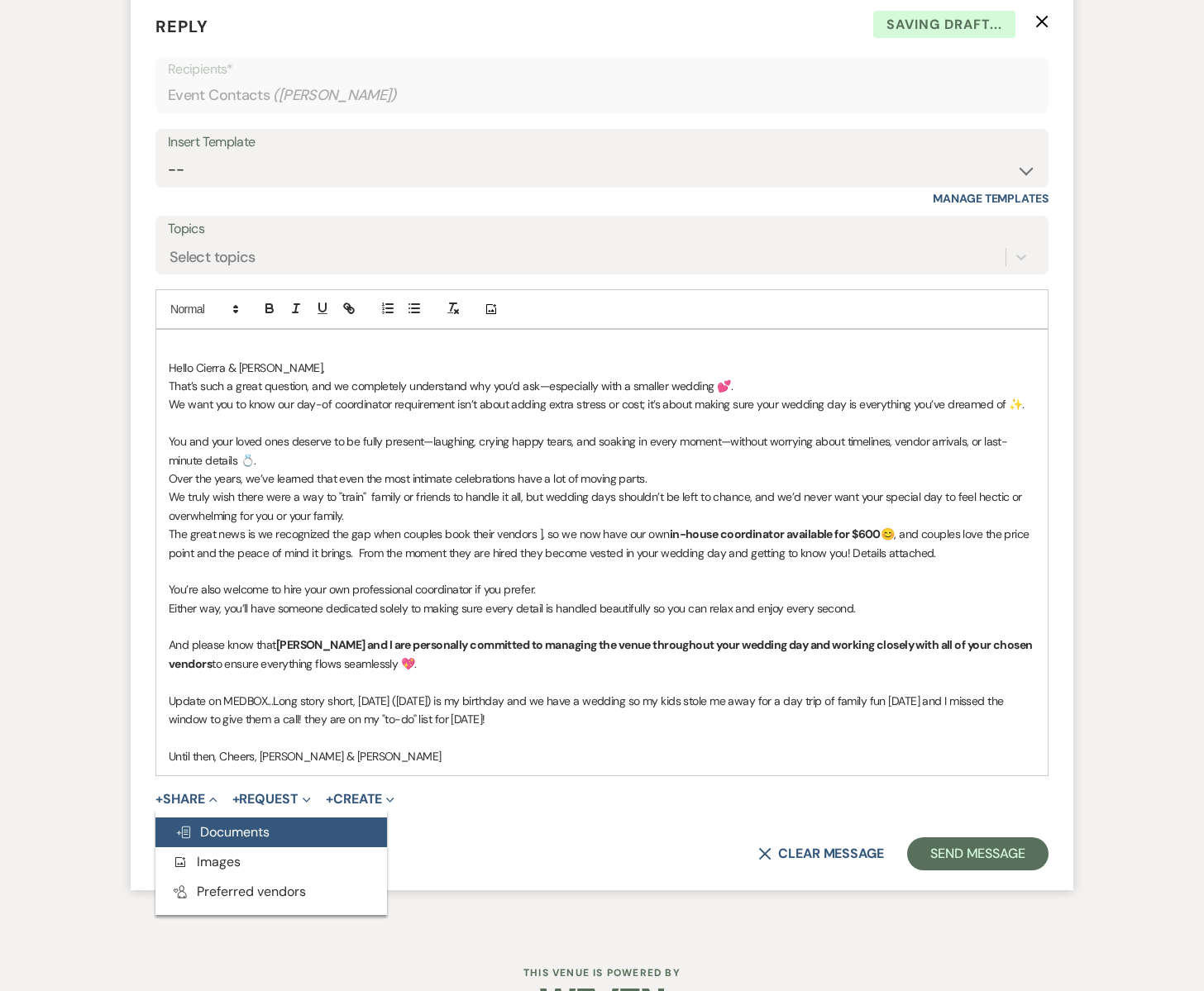
click at [203, 825] on span "Doc Upload Documents" at bounding box center [222, 832] width 94 height 17
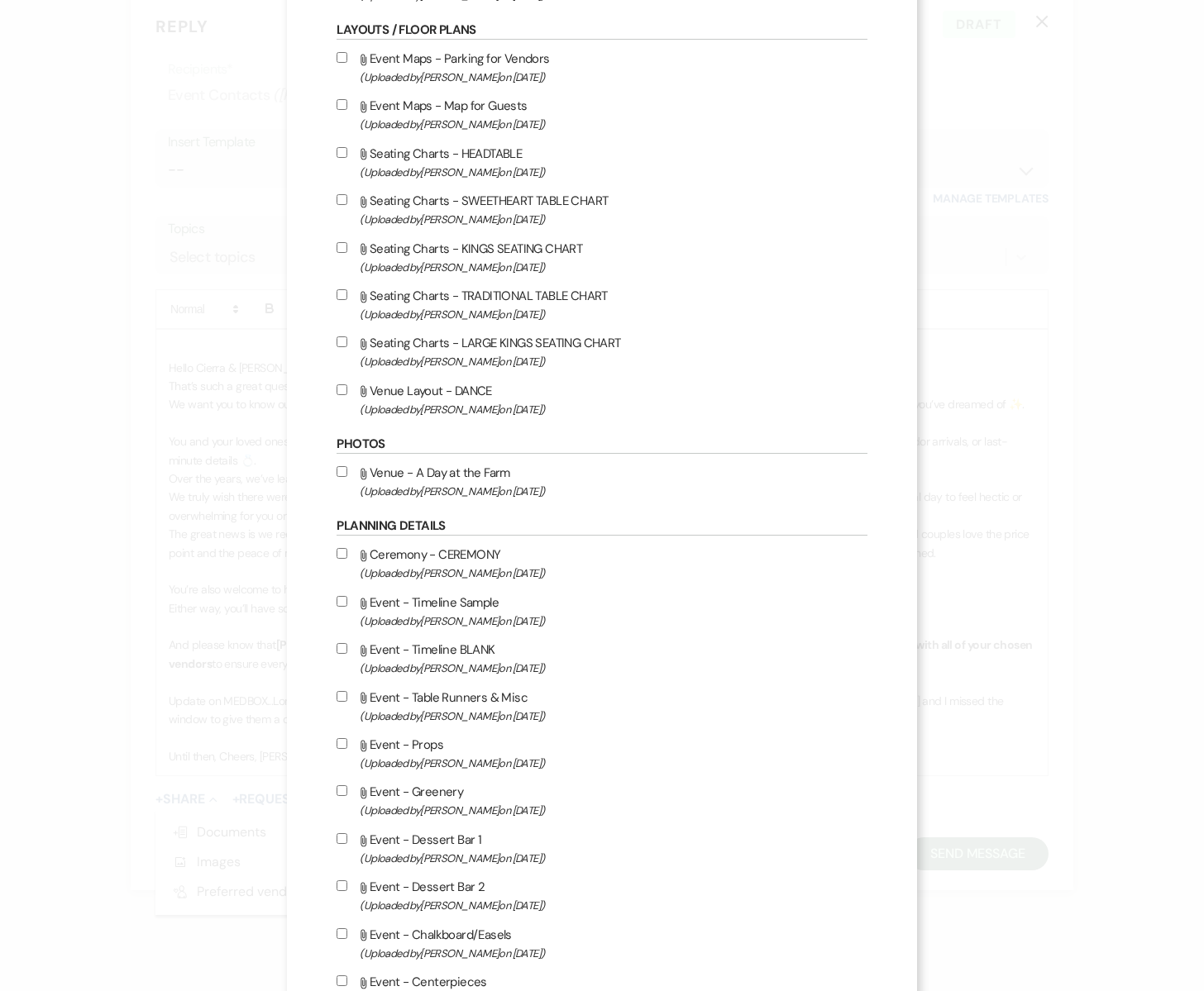
scroll to position [0, 0]
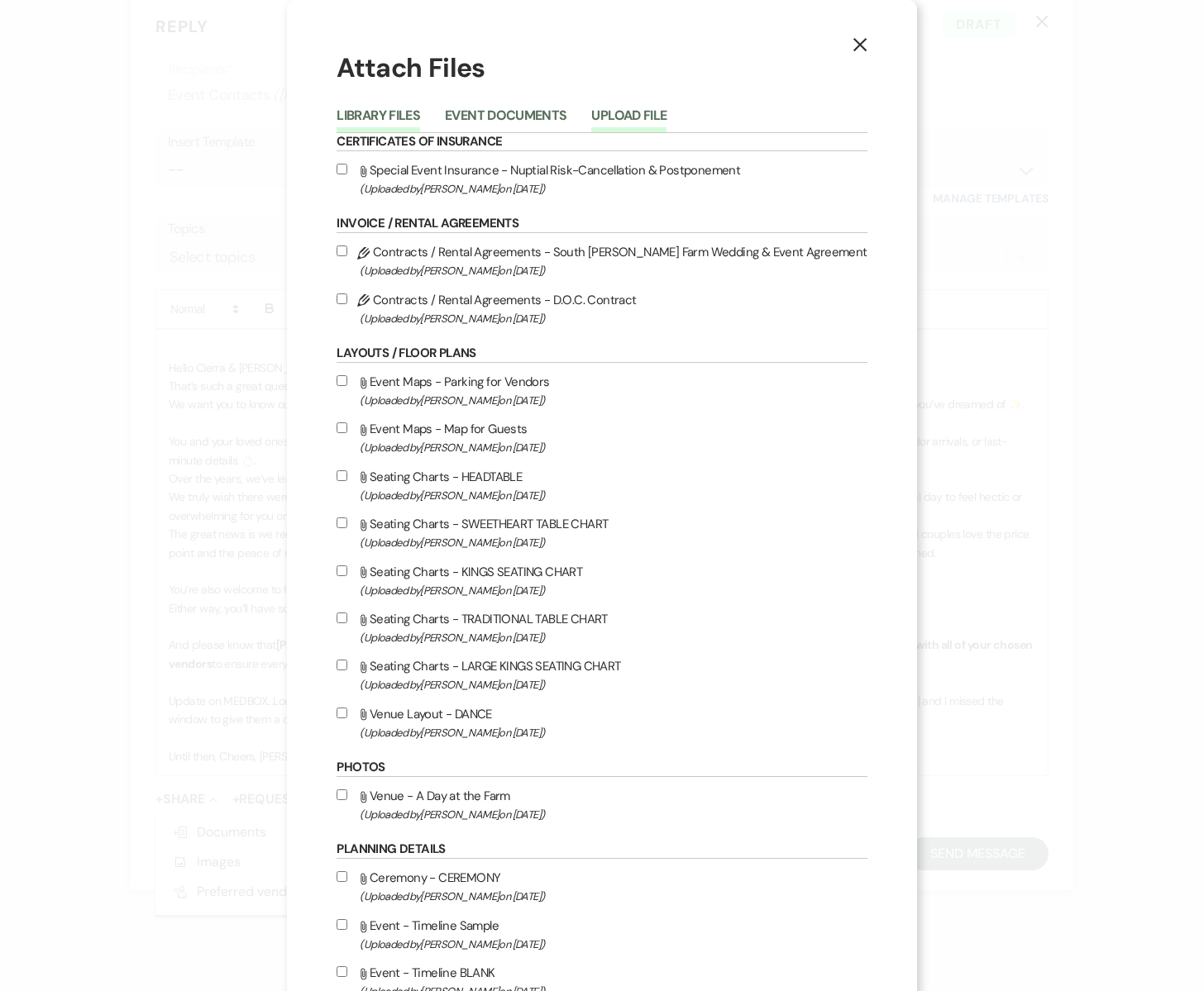
click at [664, 113] on button "Upload File" at bounding box center [629, 121] width 75 height 23
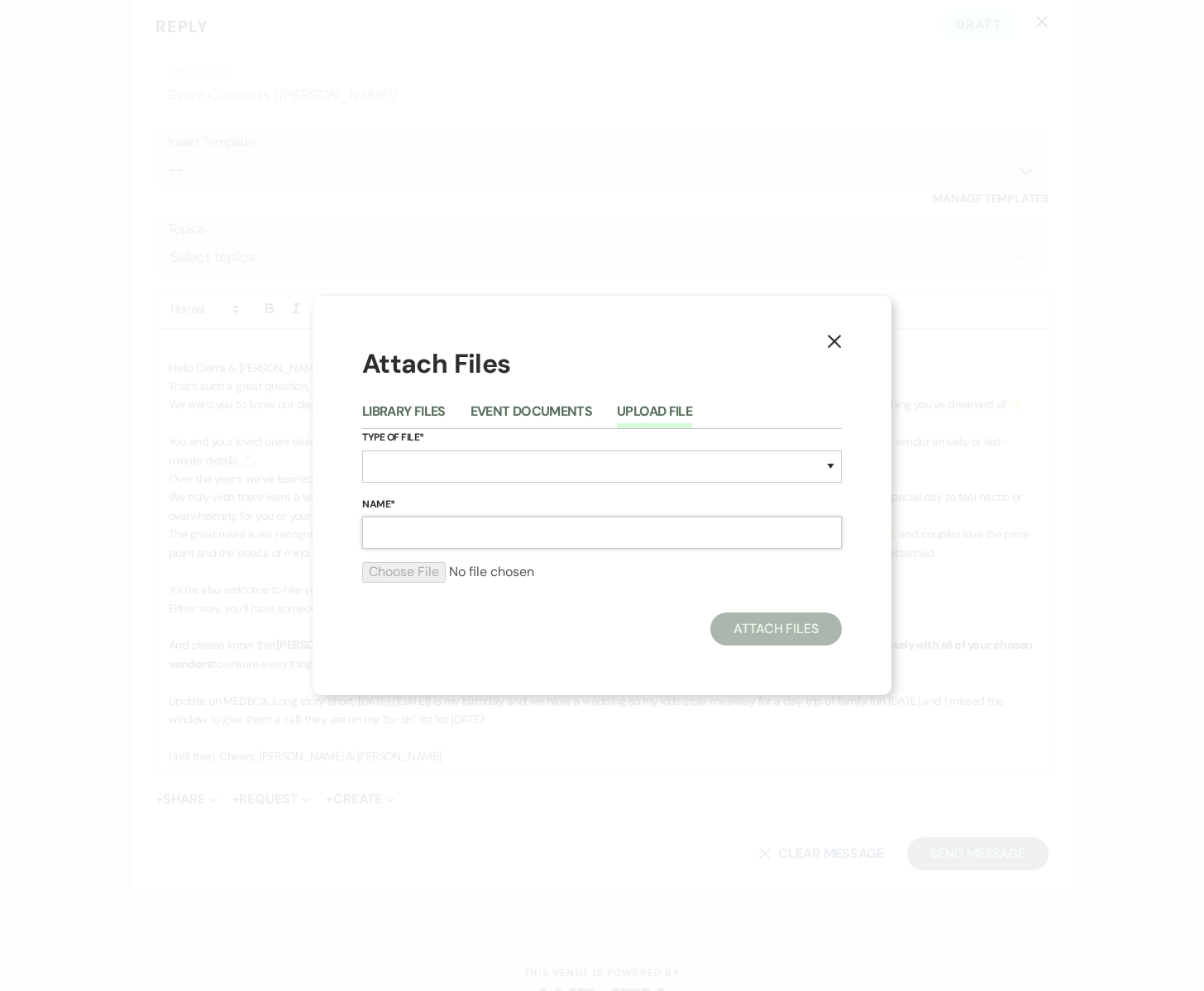
click at [380, 532] on input "Name*" at bounding box center [602, 533] width 480 height 32
type input "Meet Desy"
click at [393, 473] on select "Special Event Insurance Vendor Certificate of Insurance Contracts / Rental Agre…" at bounding box center [602, 466] width 480 height 32
select select "0"
click at [362, 450] on select "Special Event Insurance Vendor Certificate of Insurance Contracts / Rental Agre…" at bounding box center [602, 466] width 480 height 32
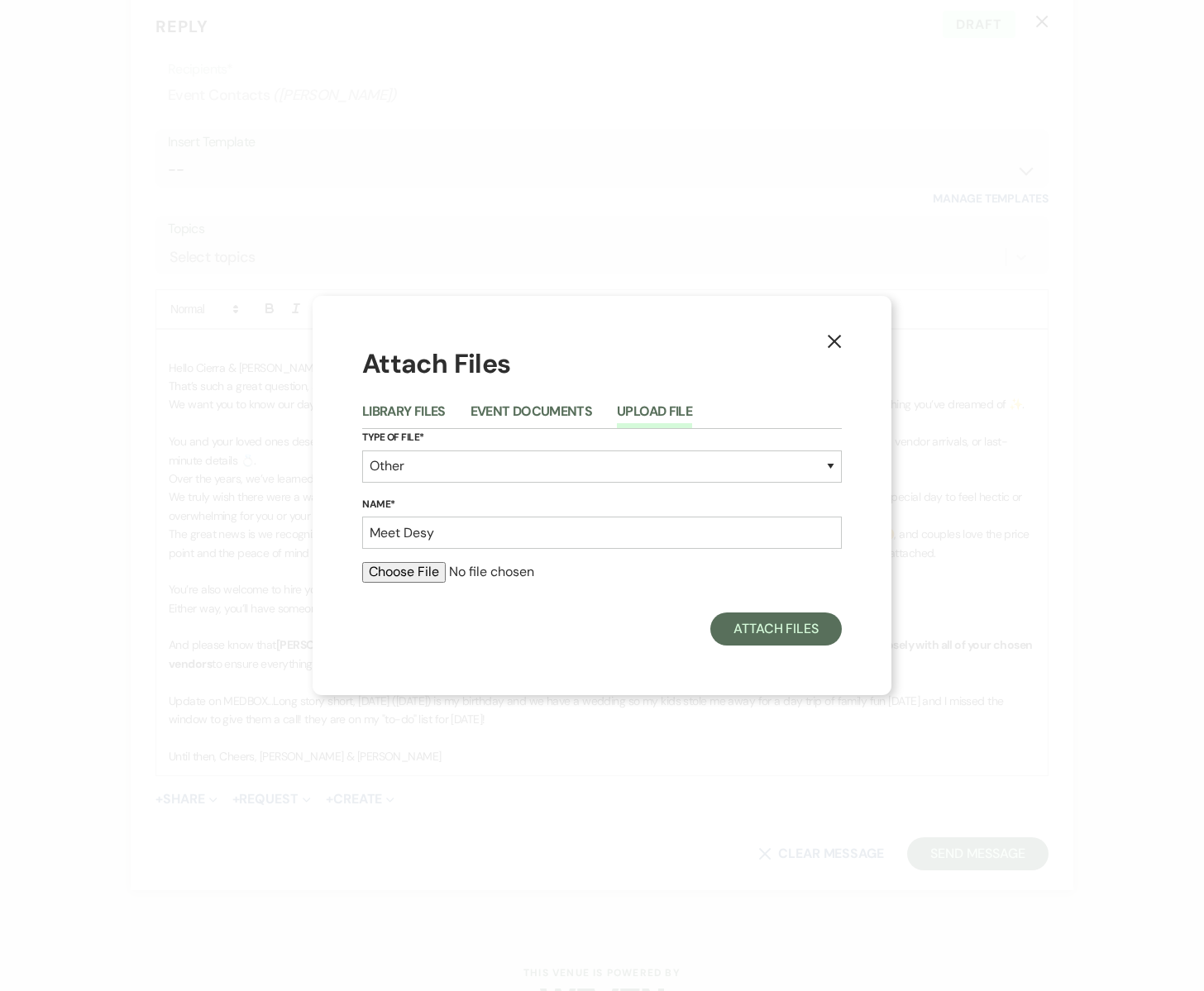
click at [413, 573] on input "file" at bounding box center [602, 572] width 480 height 20
type input "C:\fakepath\DESY -1.jpg"
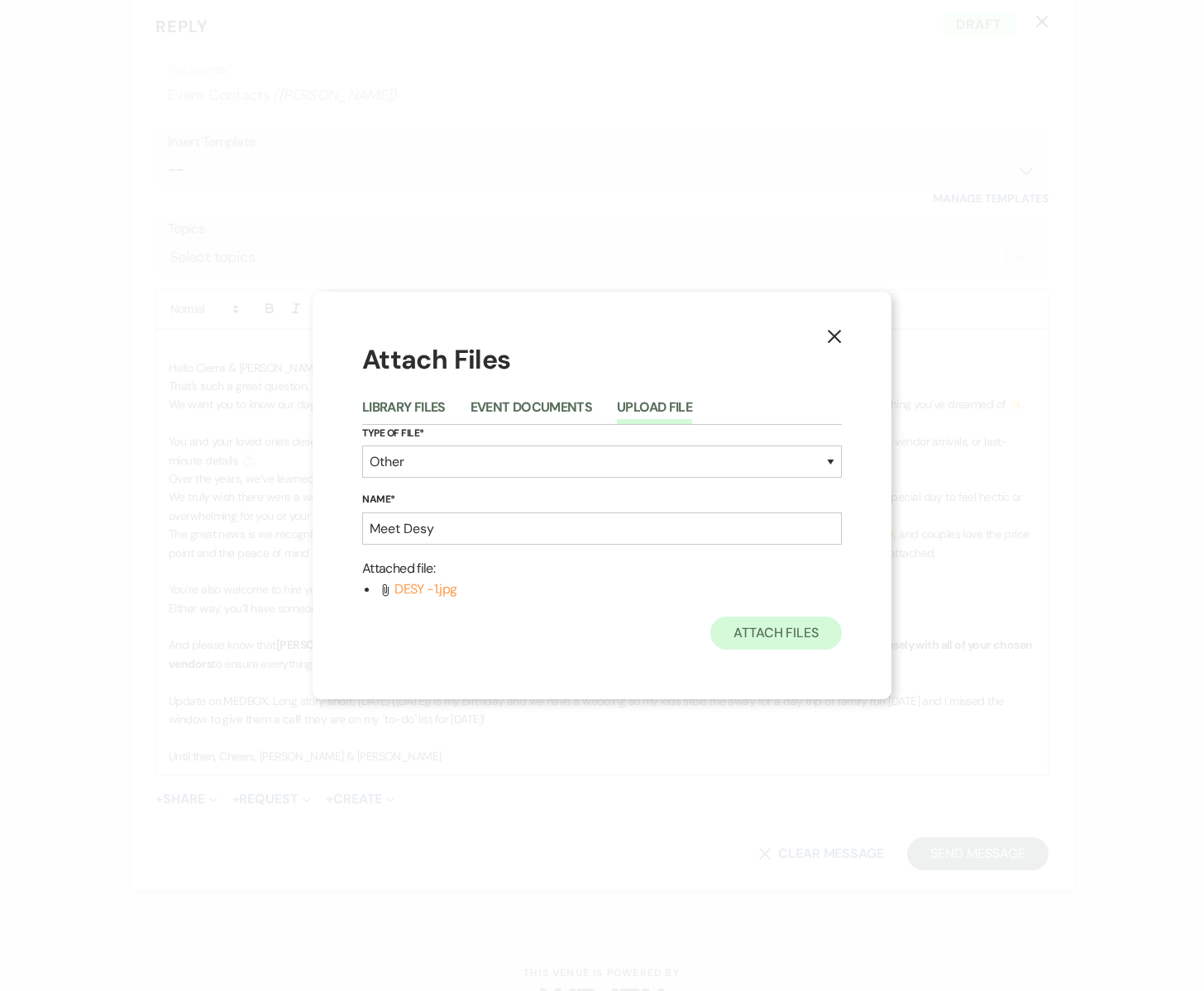
click at [772, 651] on div "X Attach Files Library Files Event Documents Upload File Type of File* Special …" at bounding box center [602, 496] width 579 height 408
click at [772, 640] on button "Attach Files" at bounding box center [776, 633] width 131 height 33
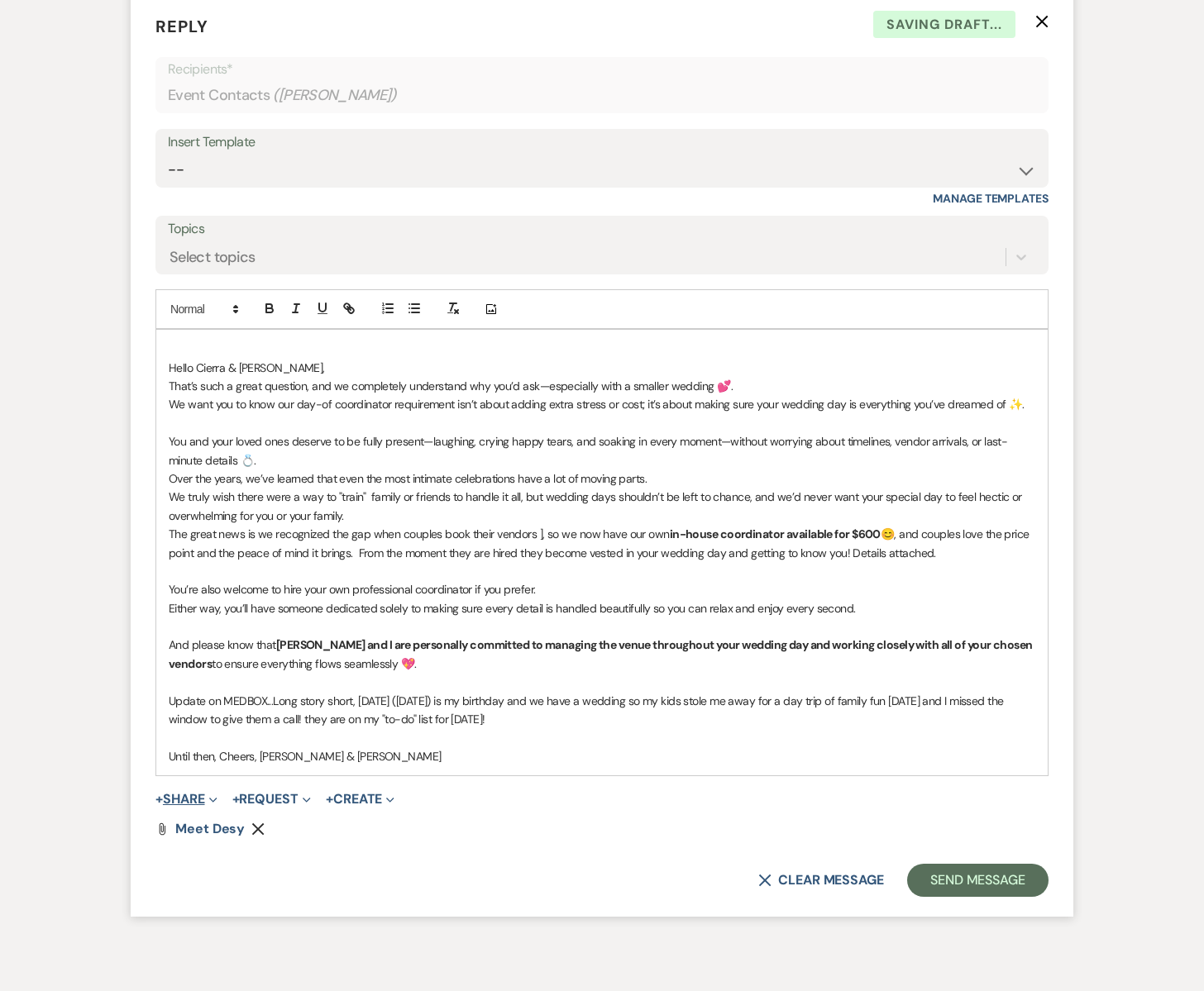
click at [193, 796] on button "+ Share Expand" at bounding box center [186, 799] width 62 height 13
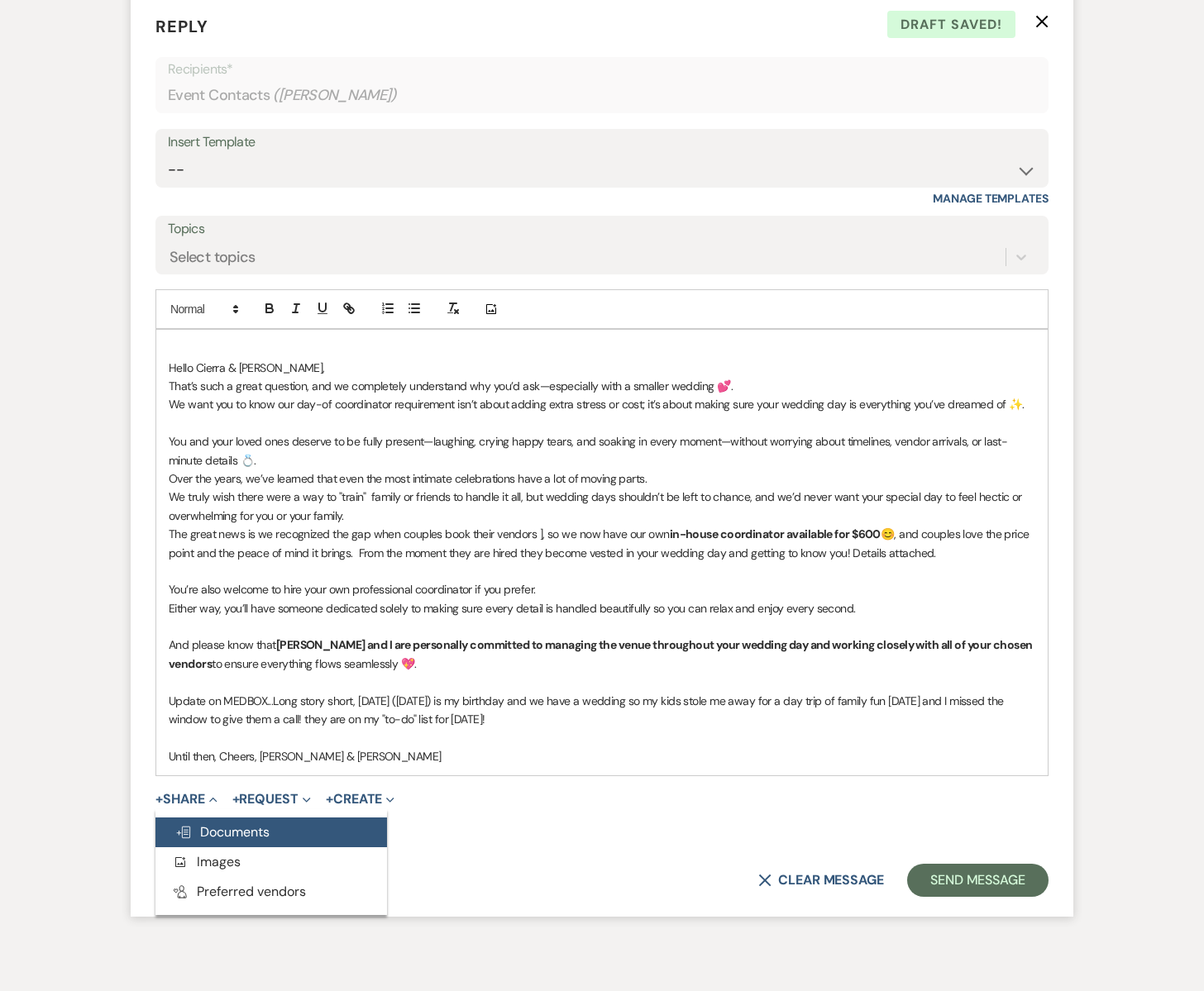
click at [211, 827] on span "Doc Upload Documents" at bounding box center [222, 832] width 94 height 17
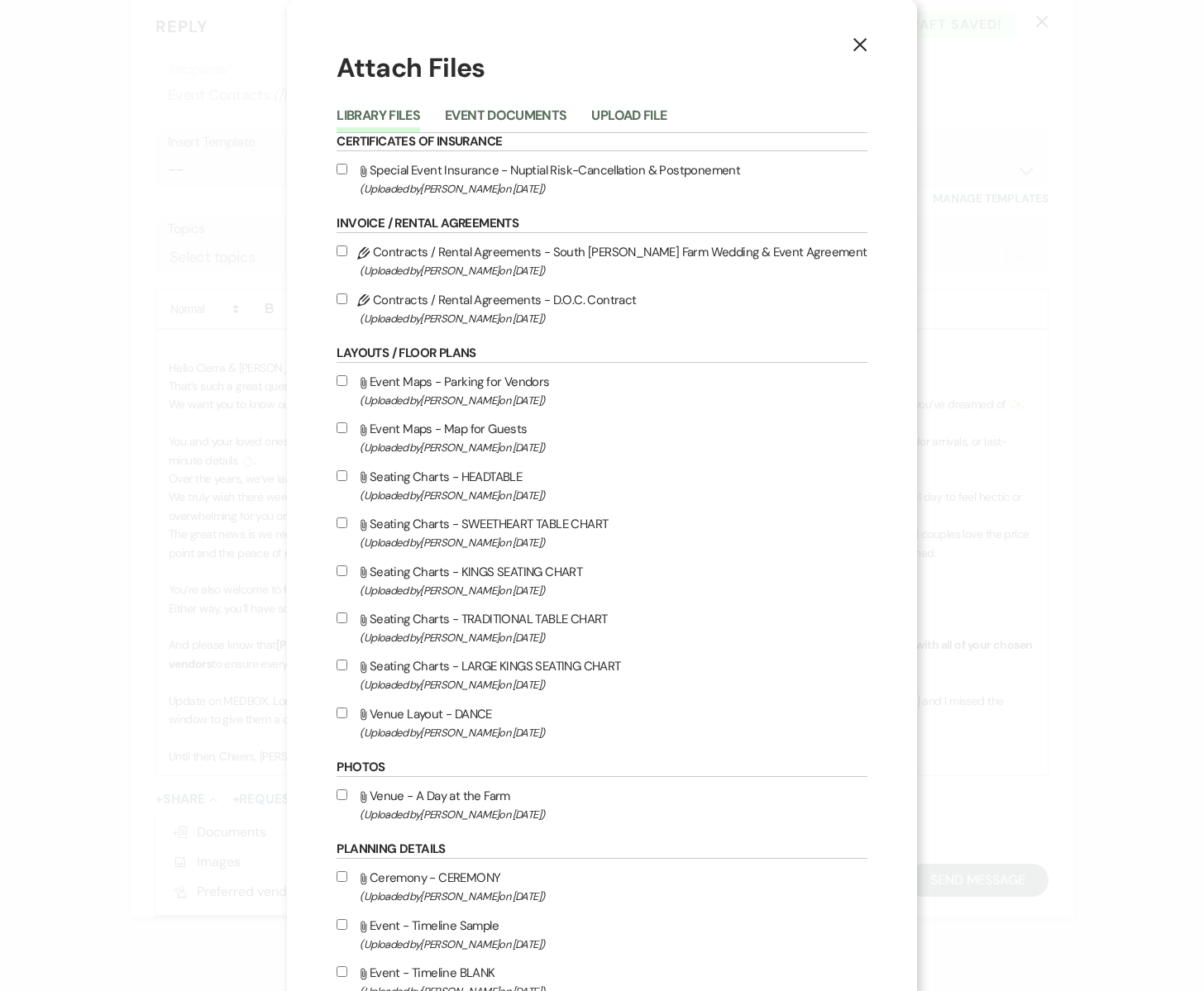
click at [852, 45] on icon "X" at bounding box center [859, 45] width 15 height 15
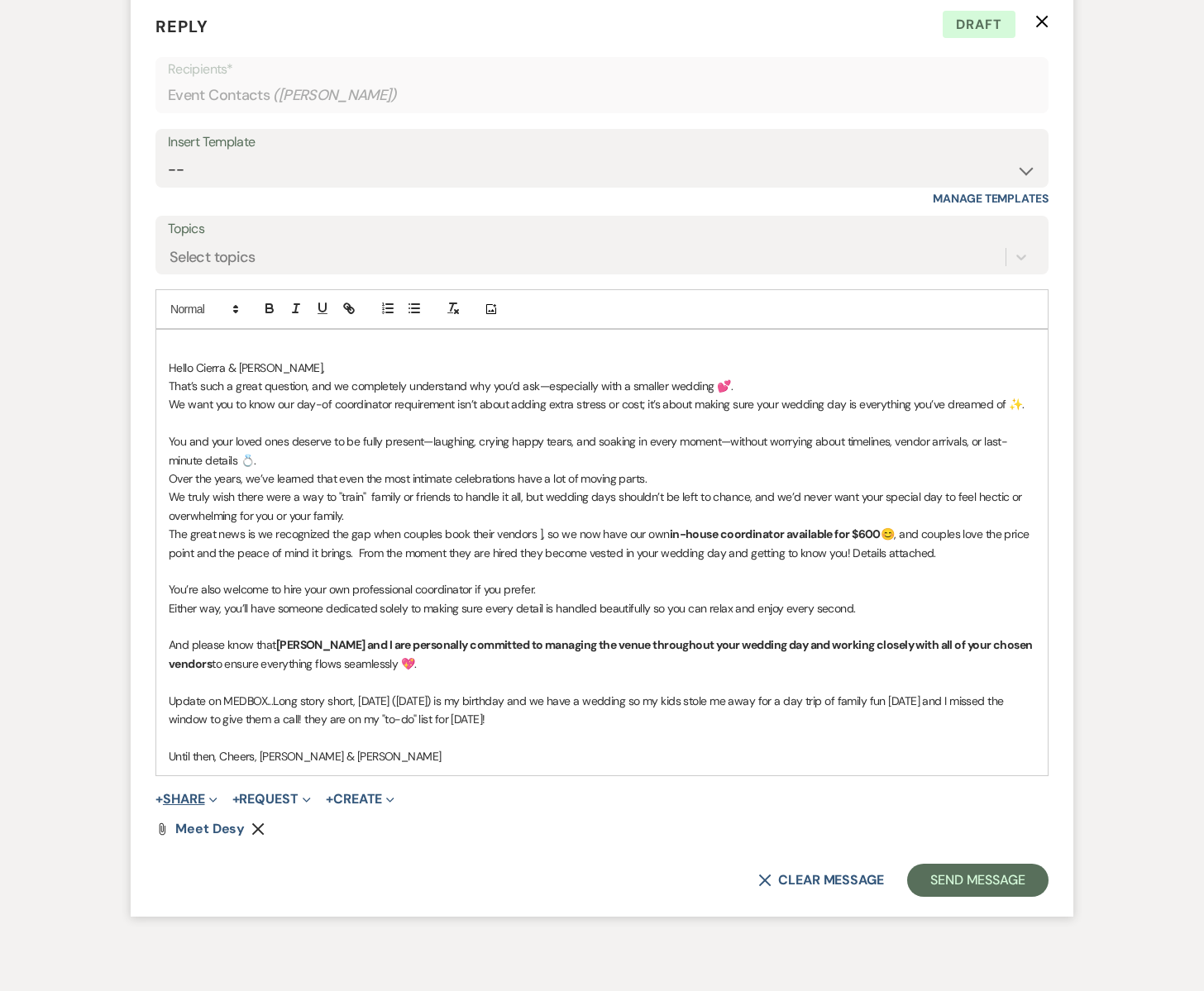
click at [189, 795] on button "+ Share Expand" at bounding box center [186, 799] width 62 height 13
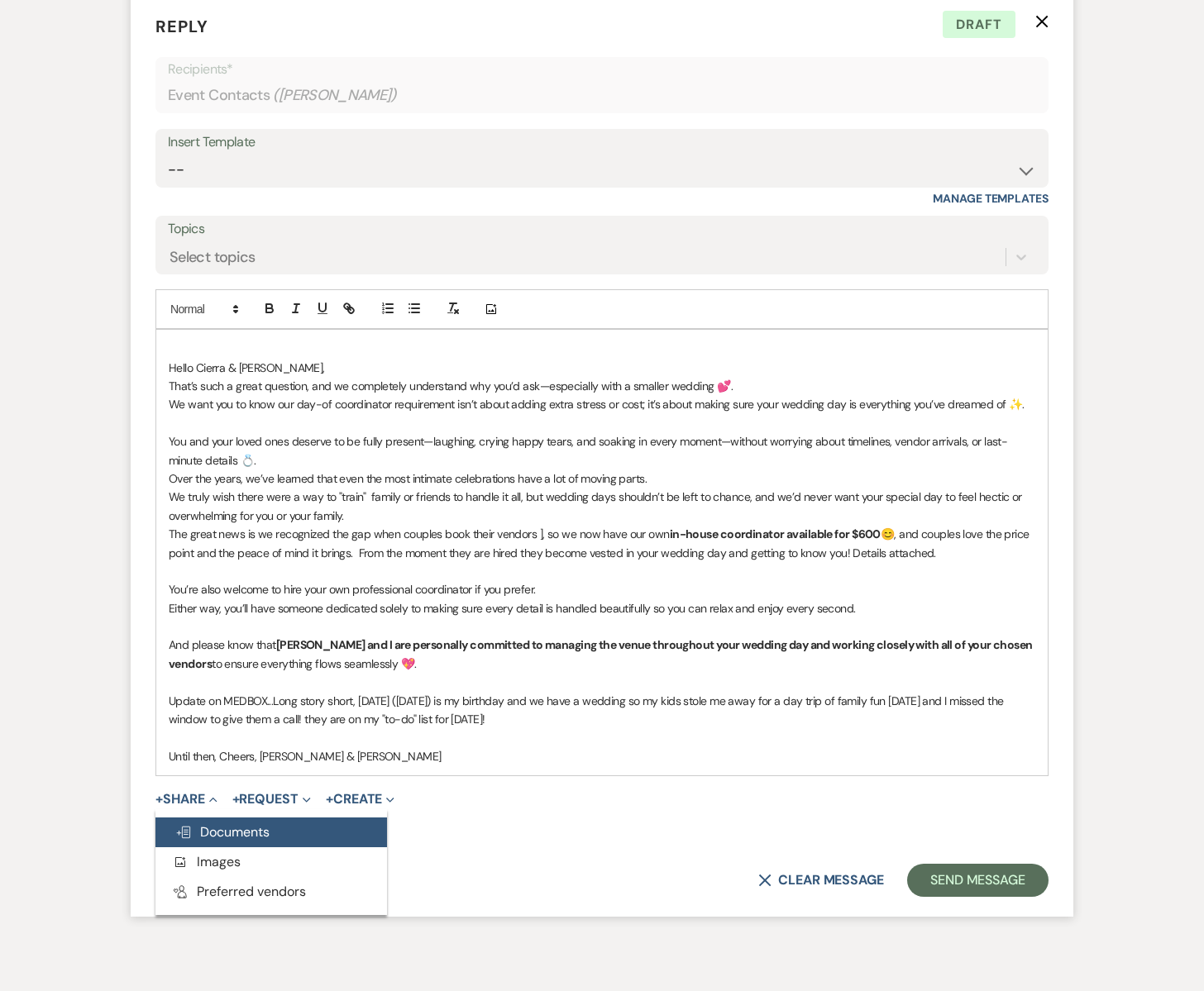
click at [243, 825] on span "Doc Upload Documents" at bounding box center [222, 832] width 94 height 17
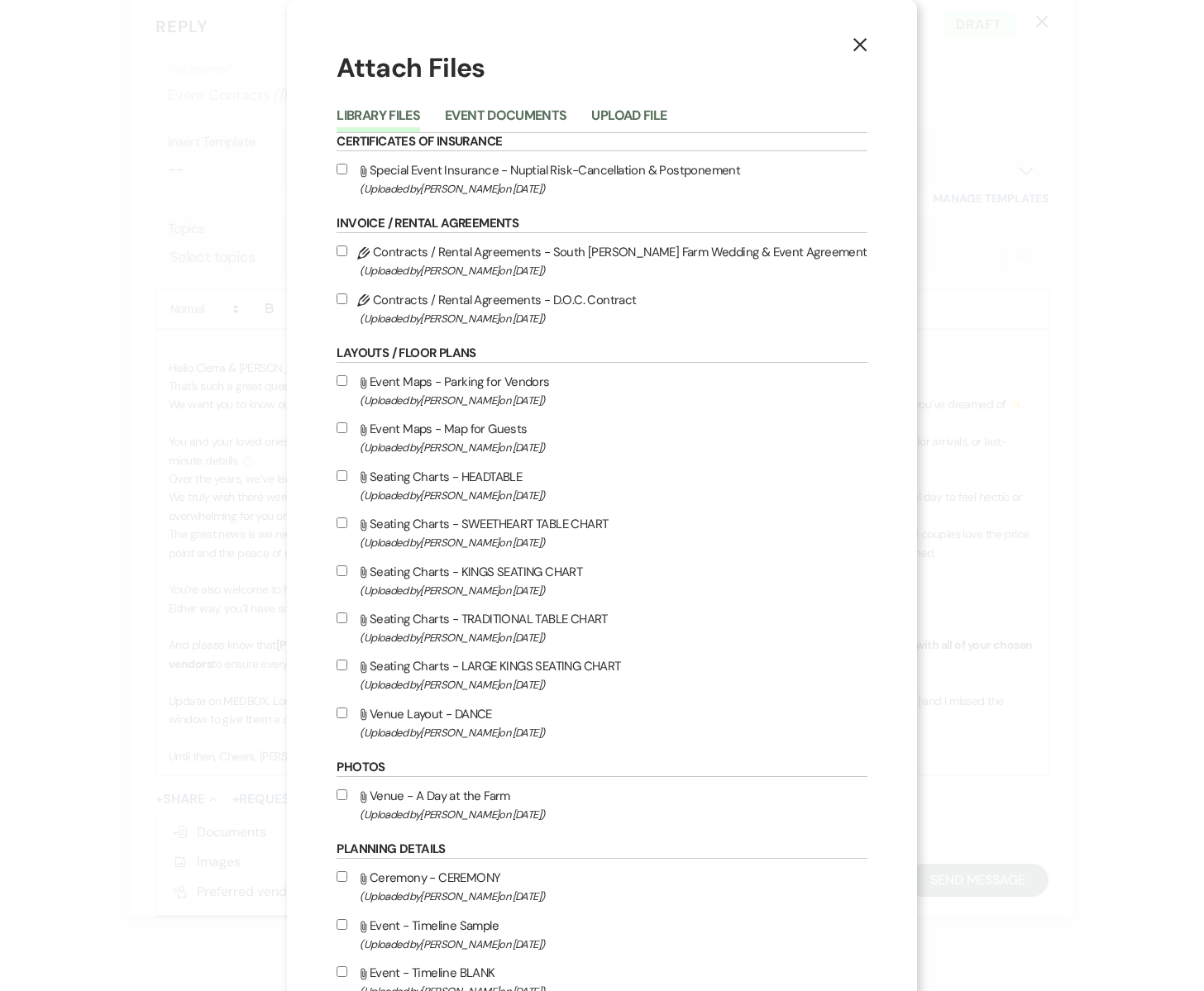
click at [650, 111] on button "Upload File" at bounding box center [629, 121] width 75 height 23
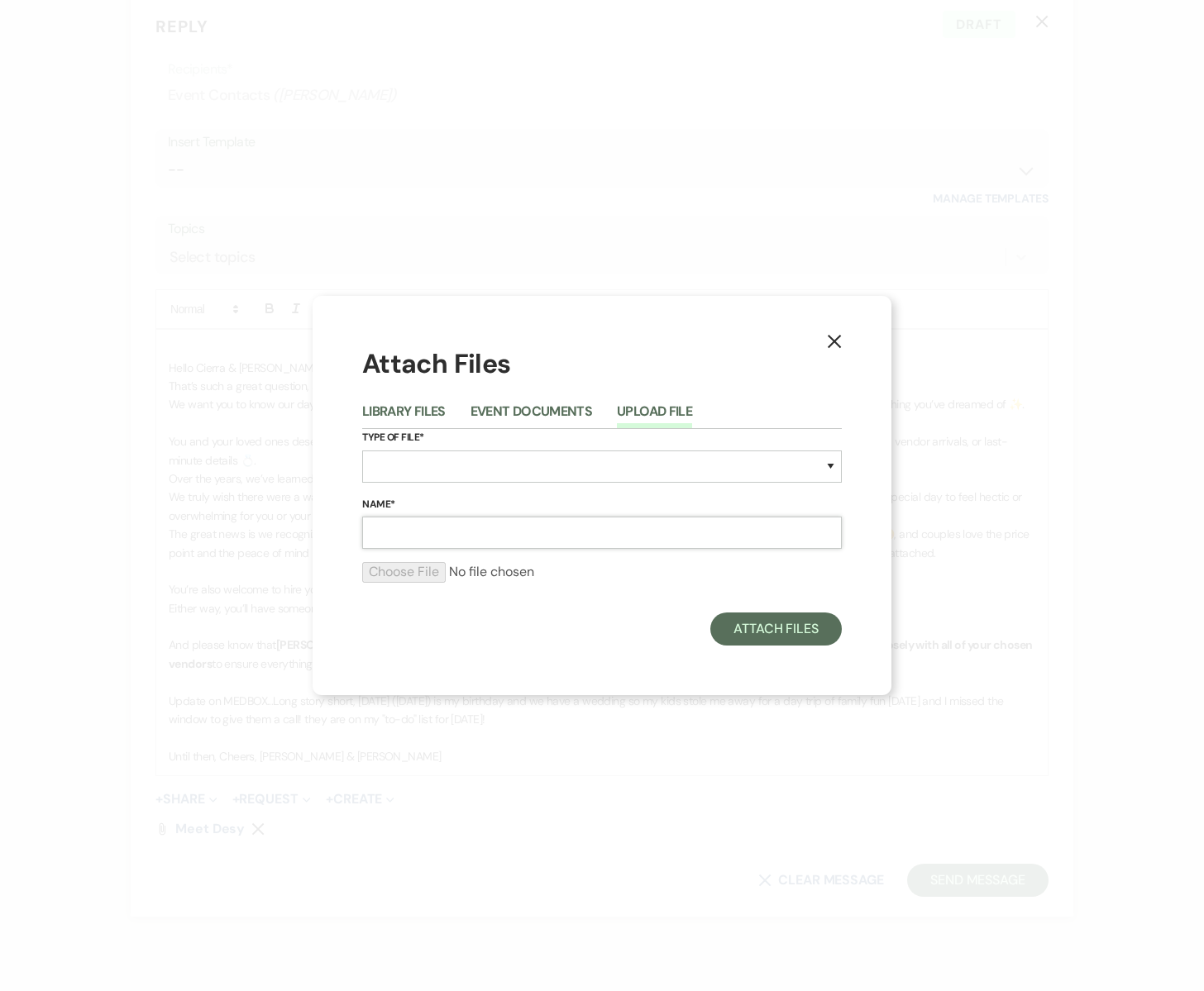
click at [394, 537] on input "Name*" at bounding box center [602, 533] width 480 height 32
type input "Day of Coordinator Details"
click at [396, 466] on select "Special Event Insurance Vendor Certificate of Insurance Contracts / Rental Agre…" at bounding box center [602, 466] width 480 height 32
select select "0"
click at [362, 450] on select "Special Event Insurance Vendor Certificate of Insurance Contracts / Rental Agre…" at bounding box center [602, 466] width 480 height 32
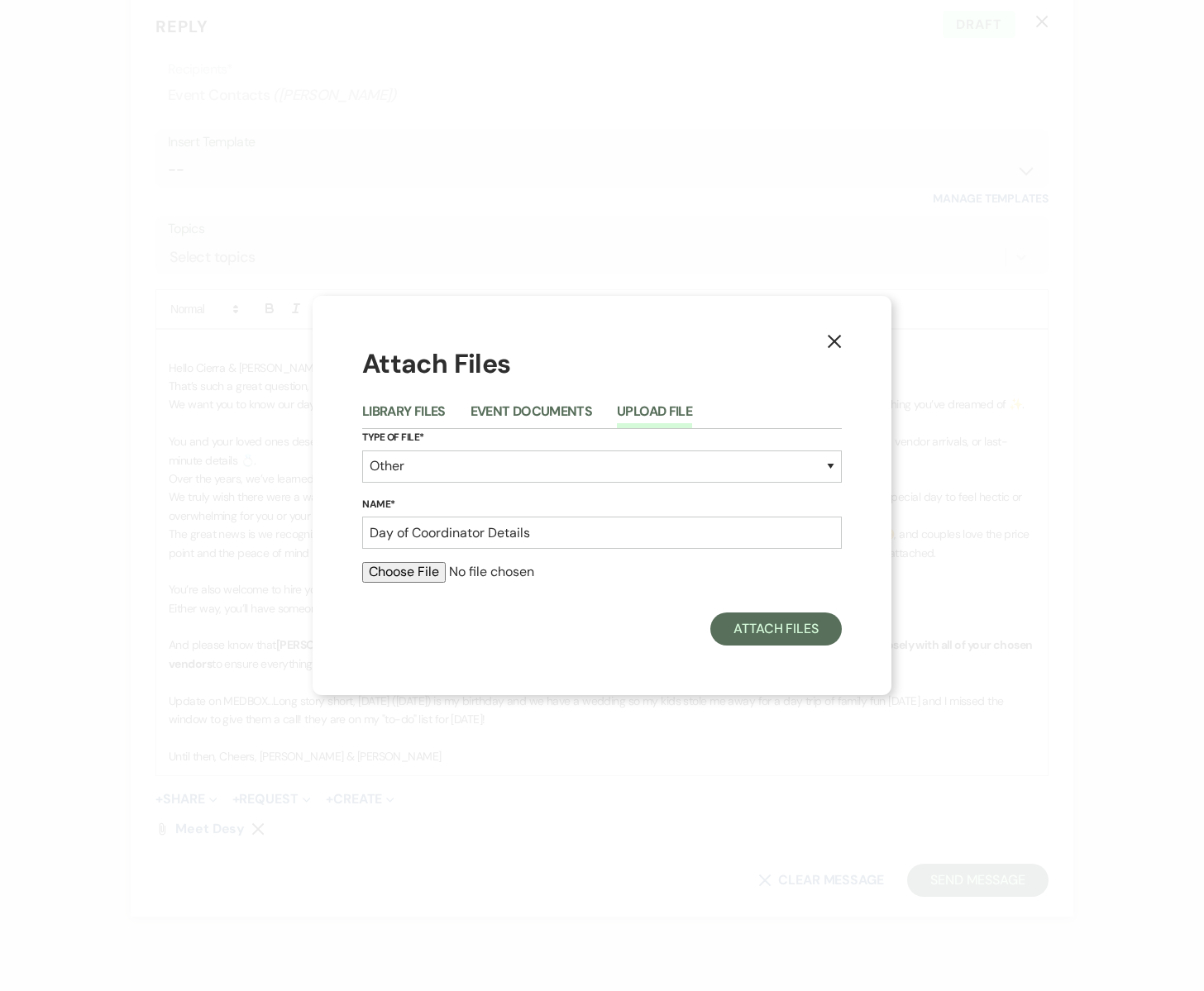
click at [395, 576] on input "file" at bounding box center [602, 572] width 480 height 20
type input "C:\fakepath\DESY-2.jpg"
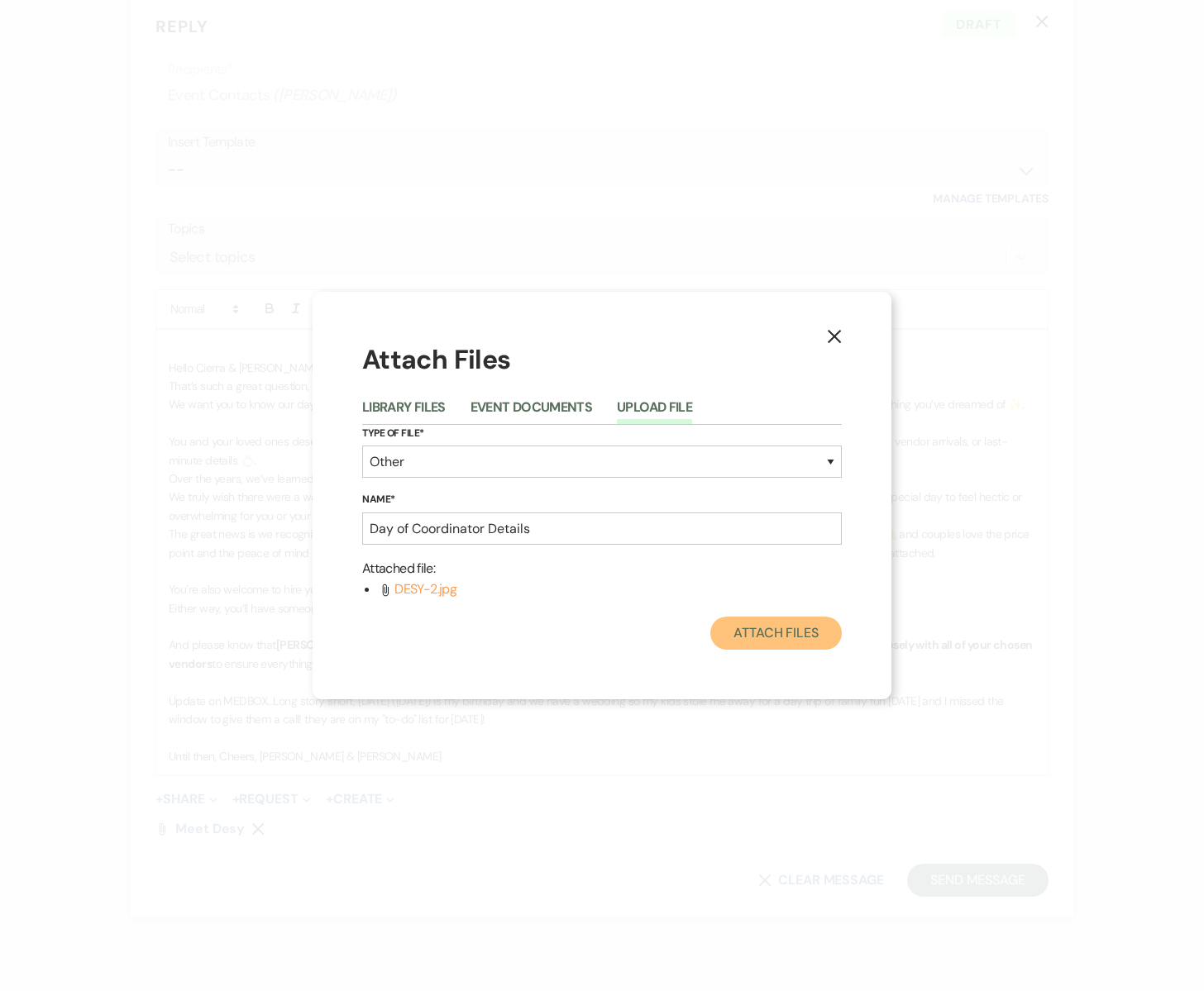
click at [766, 640] on button "Attach Files" at bounding box center [776, 633] width 131 height 33
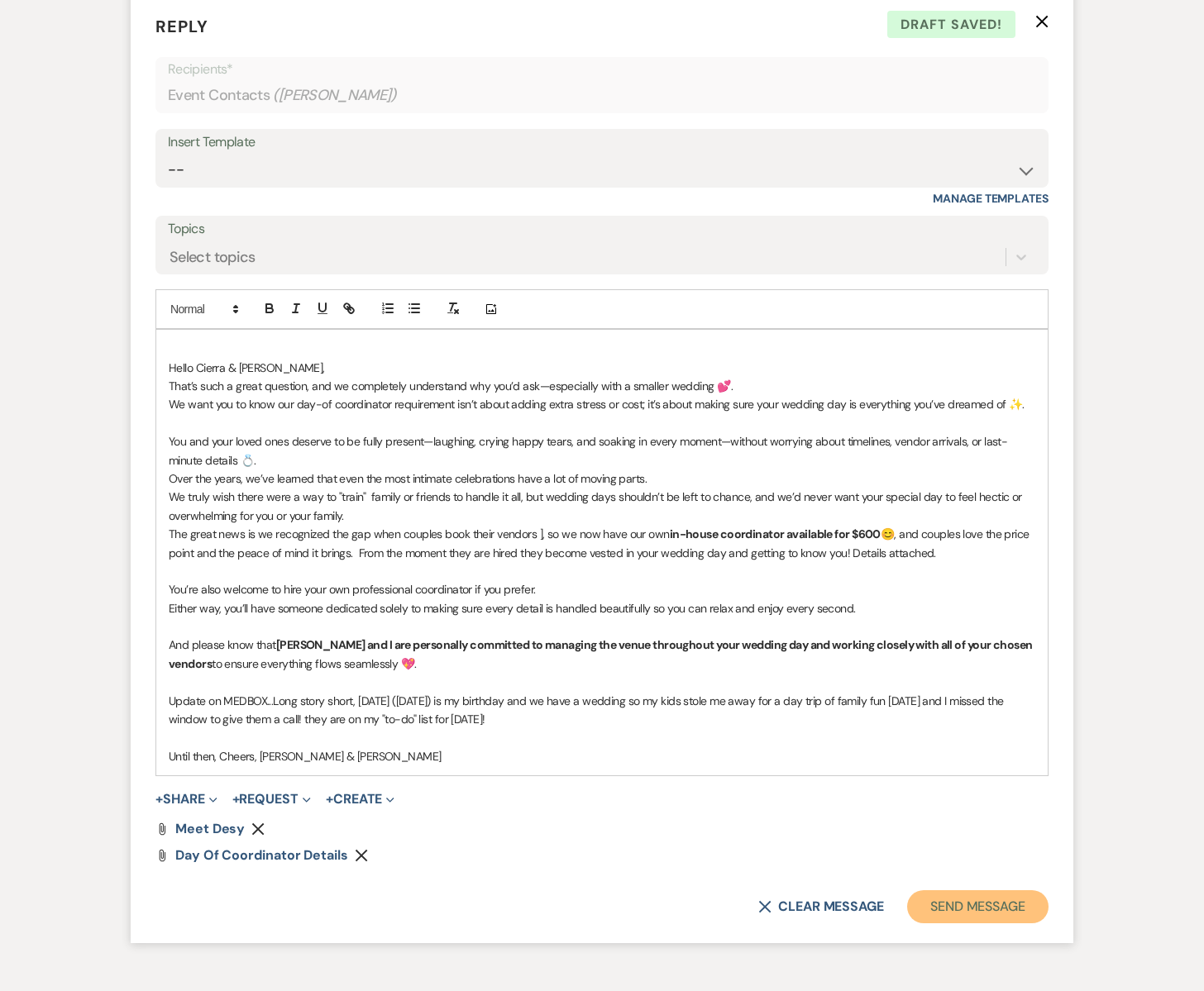
click at [971, 911] on button "Send Message" at bounding box center [978, 907] width 142 height 33
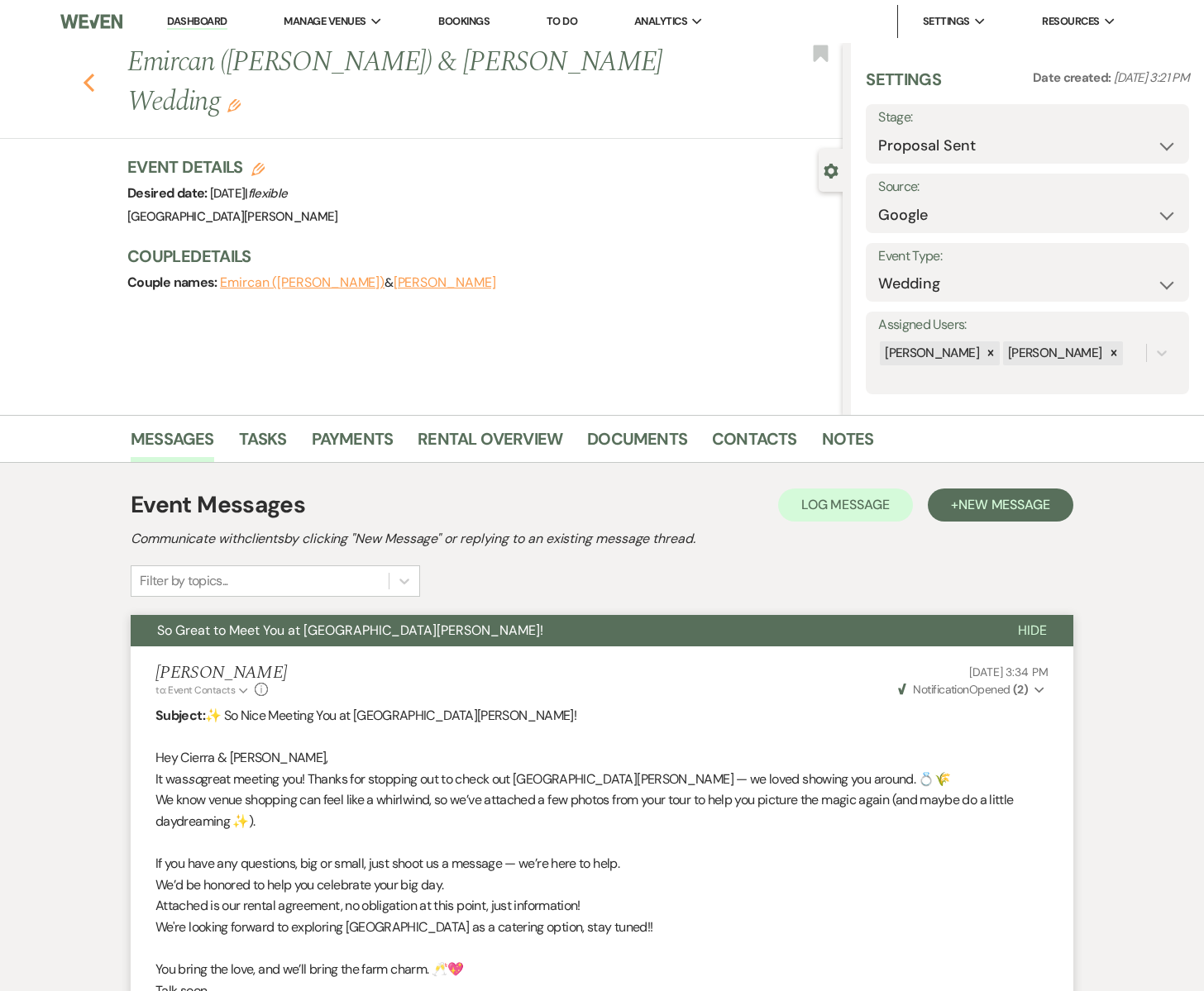
click at [93, 73] on icon "Previous" at bounding box center [89, 82] width 12 height 20
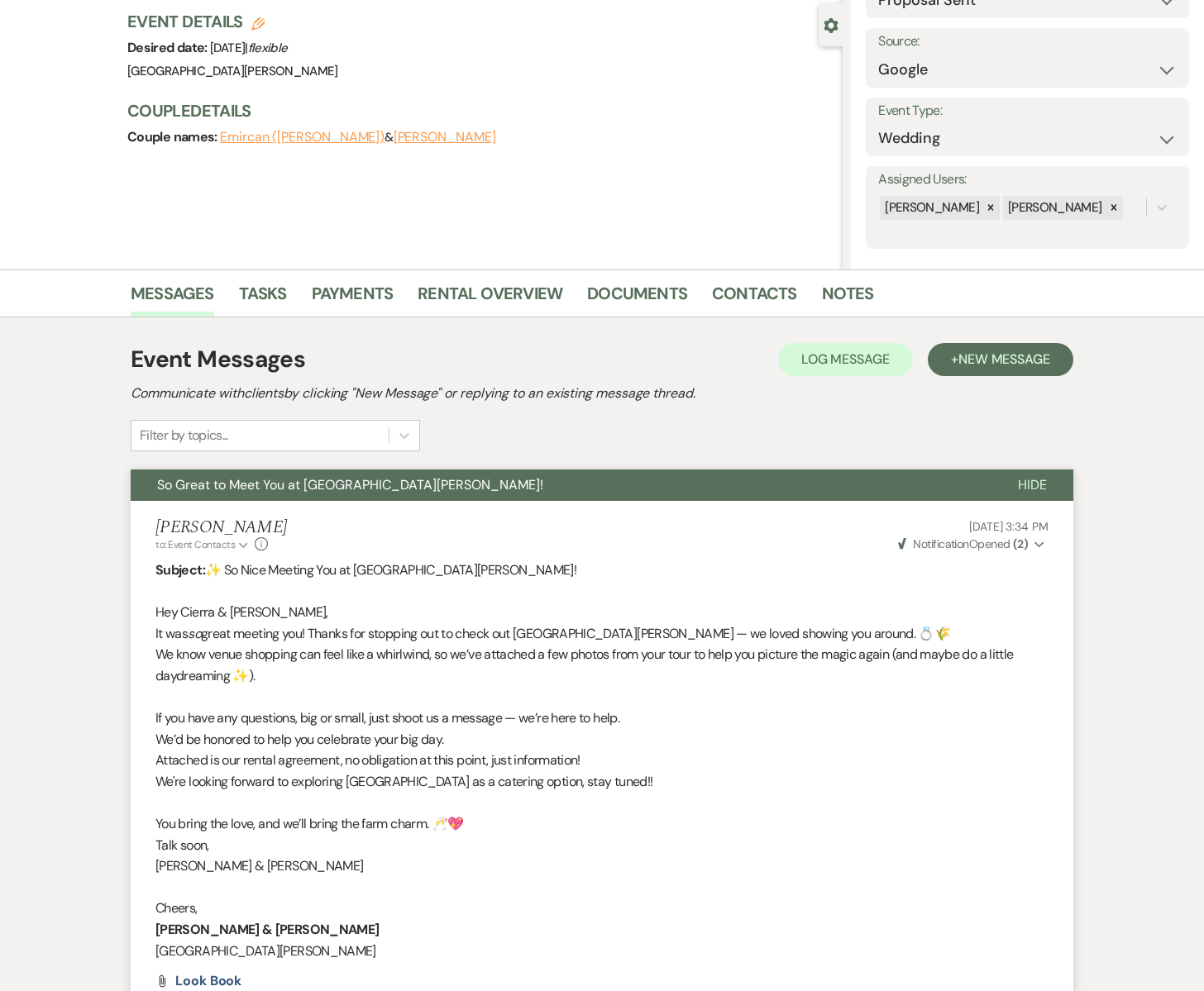
select select "6"
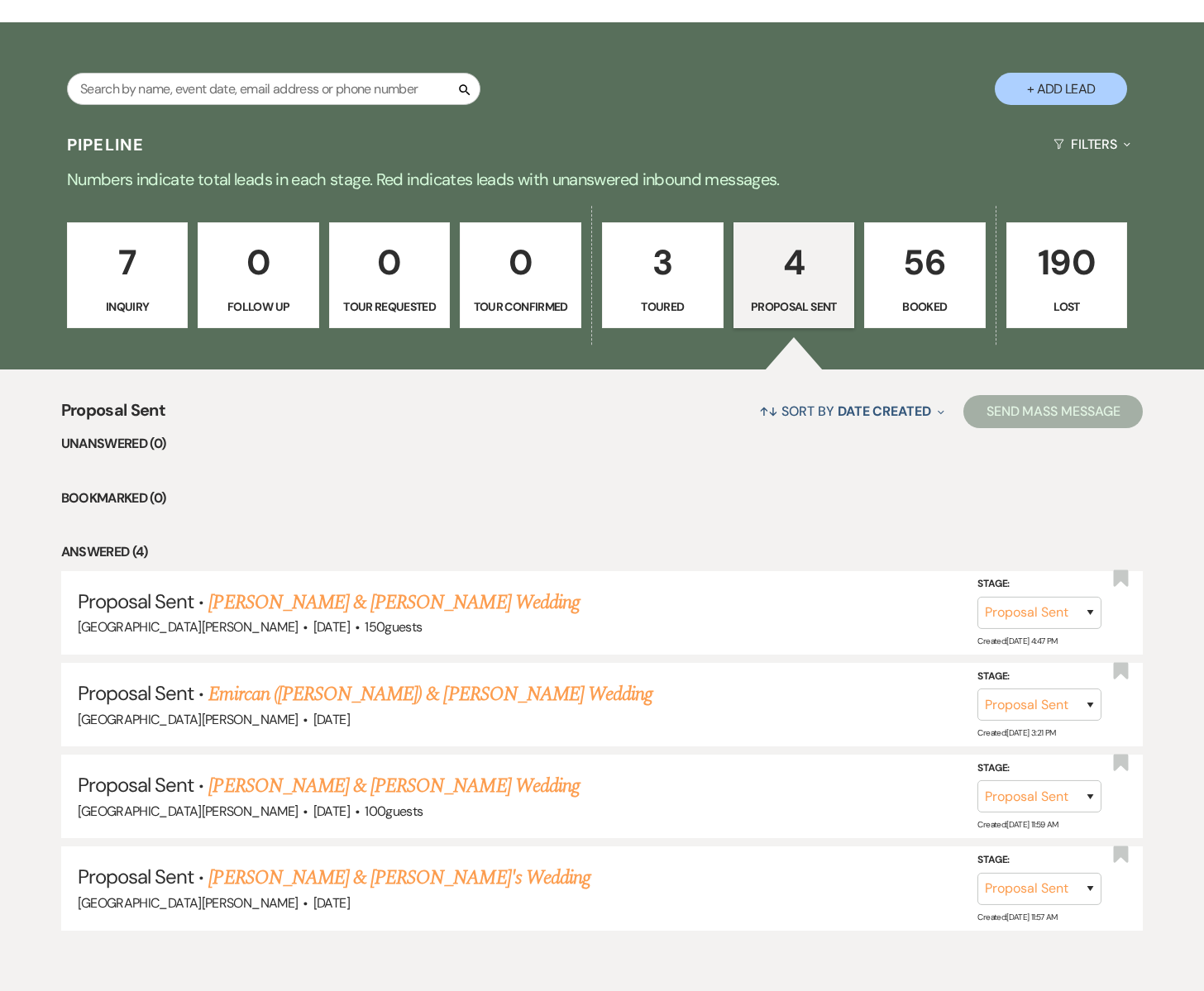
scroll to position [339, 0]
